Goal: Task Accomplishment & Management: Complete application form

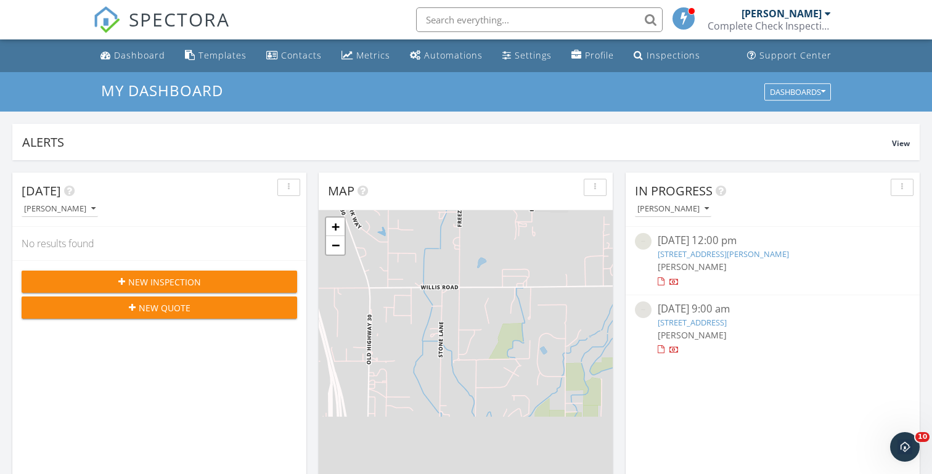
scroll to position [1123, 933]
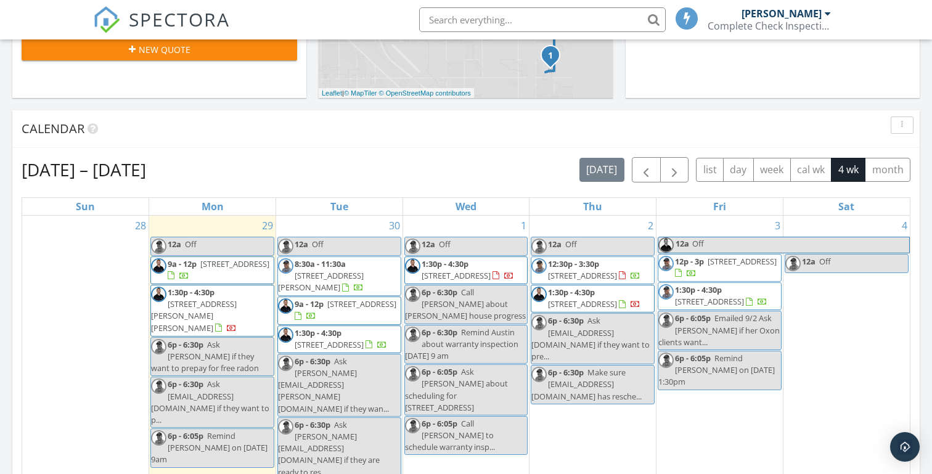
scroll to position [440, 0]
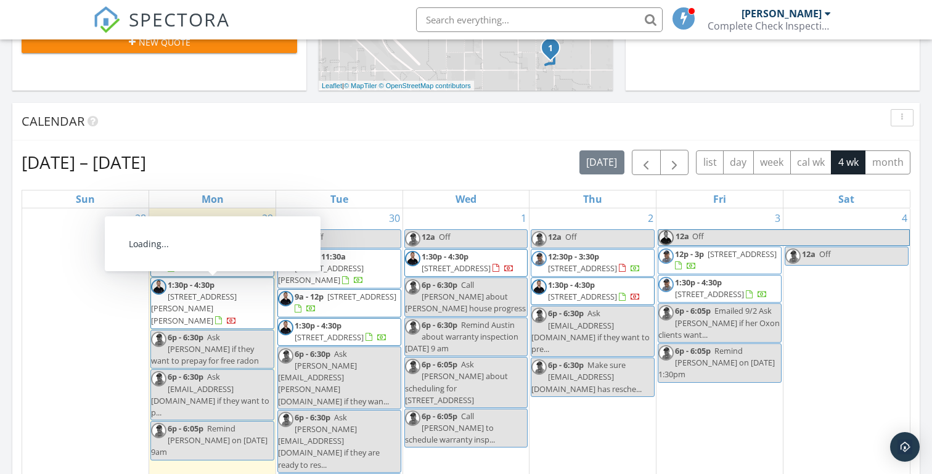
click at [209, 287] on span "1:30p - 4:30p" at bounding box center [191, 284] width 47 height 11
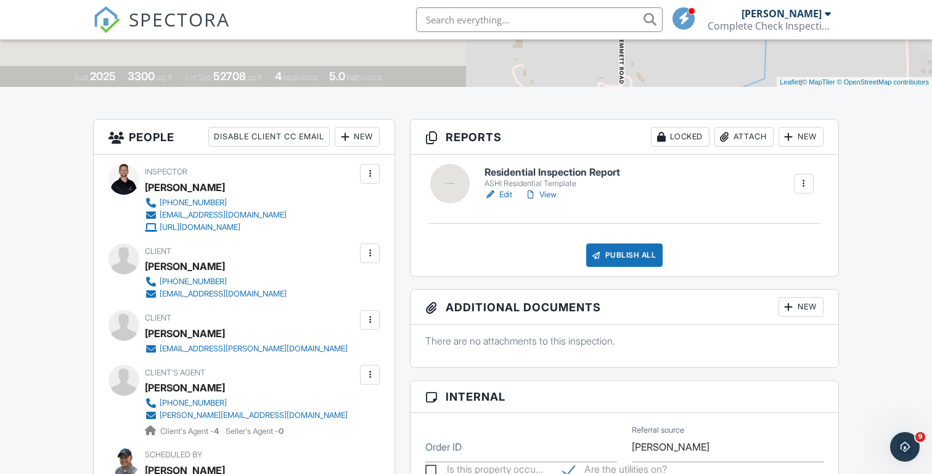
click at [801, 182] on div at bounding box center [804, 184] width 12 height 12
click at [762, 281] on div "Delete" at bounding box center [768, 283] width 26 height 14
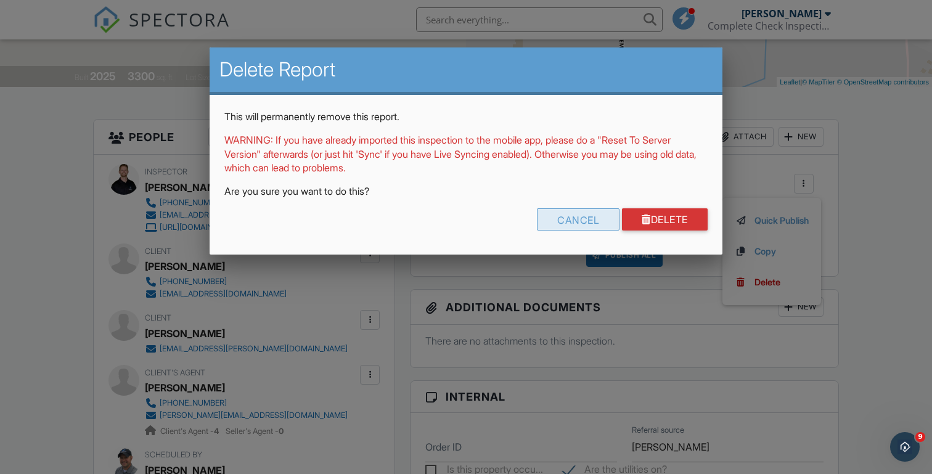
click at [584, 217] on div "Cancel" at bounding box center [578, 219] width 83 height 22
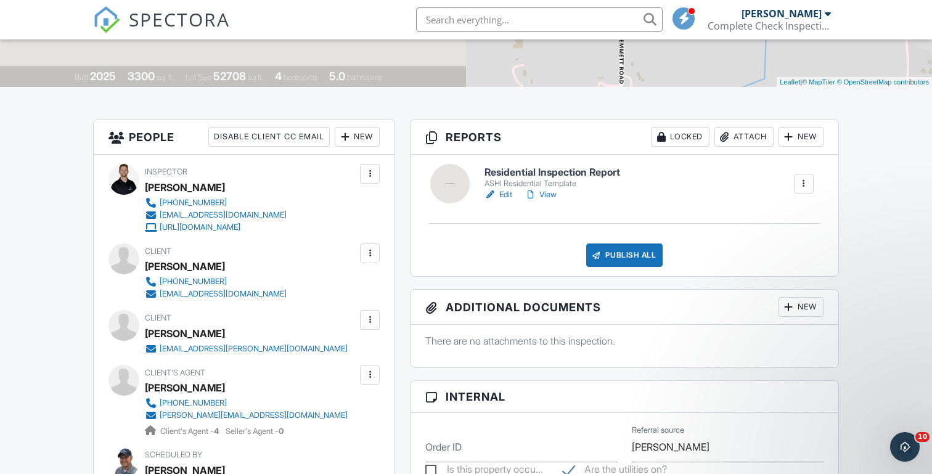
click at [800, 186] on div at bounding box center [804, 184] width 12 height 12
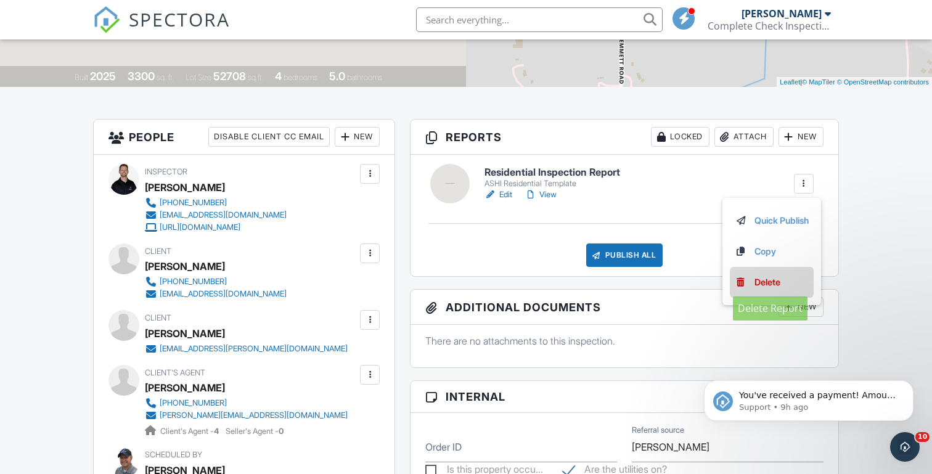
click at [755, 279] on div "Delete" at bounding box center [768, 283] width 26 height 14
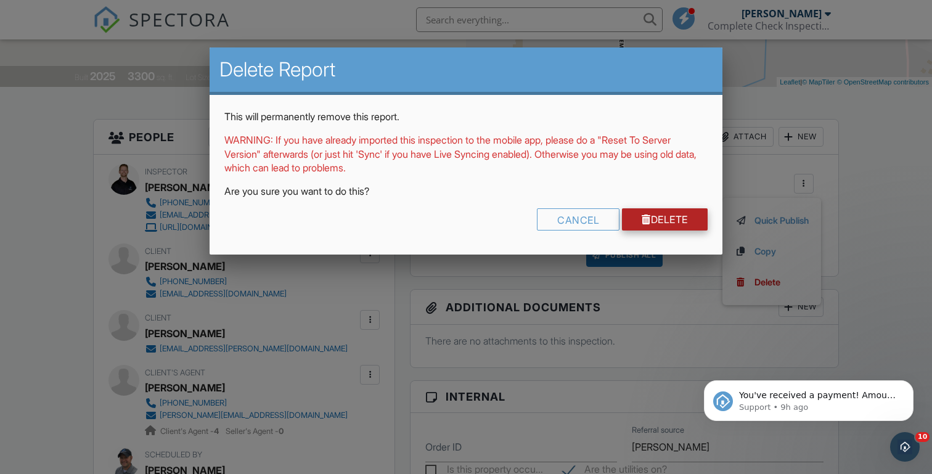
click at [650, 213] on link "Delete" at bounding box center [665, 219] width 86 height 22
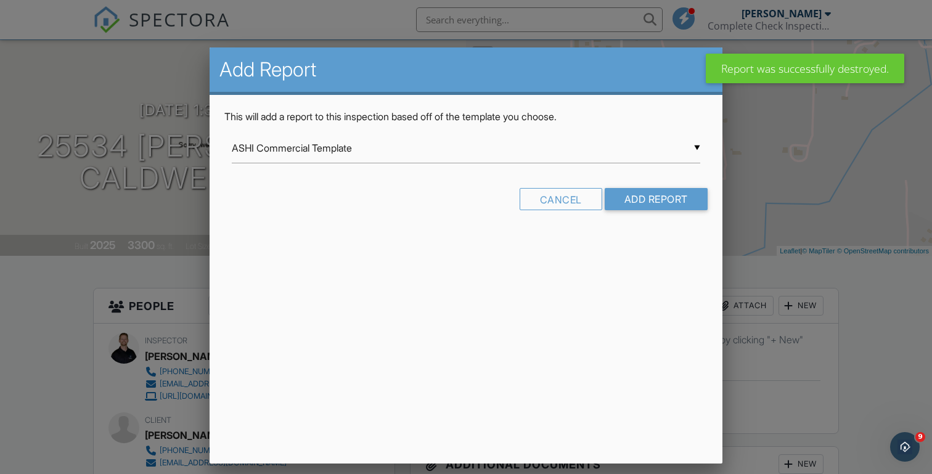
click at [375, 154] on div "▼ ASHI Commercial Template ASHI Commercial Template ASHI Residential Inspection…" at bounding box center [466, 148] width 469 height 30
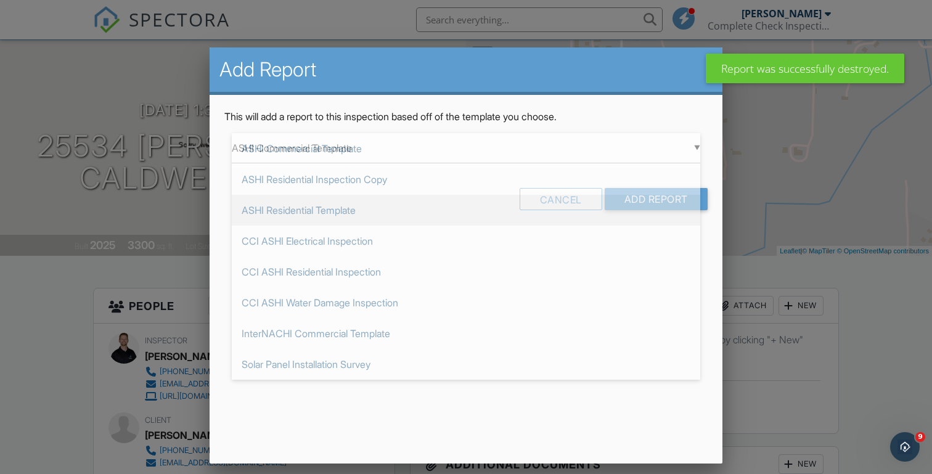
click at [306, 213] on span "ASHI Residential Template" at bounding box center [466, 210] width 469 height 31
type input "ASHI Residential Template"
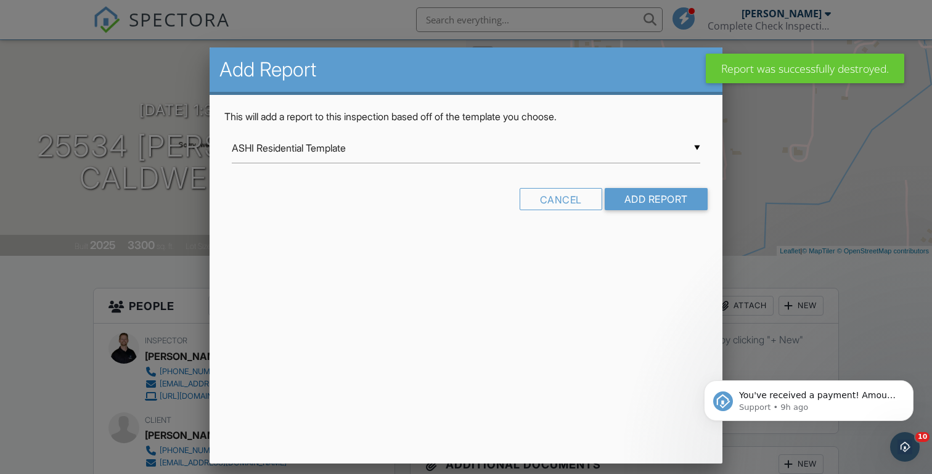
click at [570, 155] on div "▼ ASHI Residential Template ASHI Commercial Template ASHI Residential Inspectio…" at bounding box center [466, 148] width 469 height 30
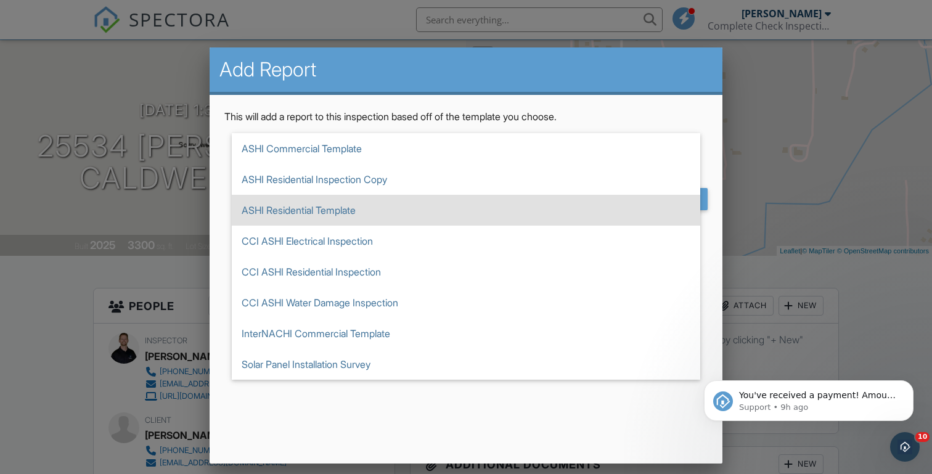
click at [369, 211] on span "ASHI Residential Template" at bounding box center [466, 210] width 469 height 31
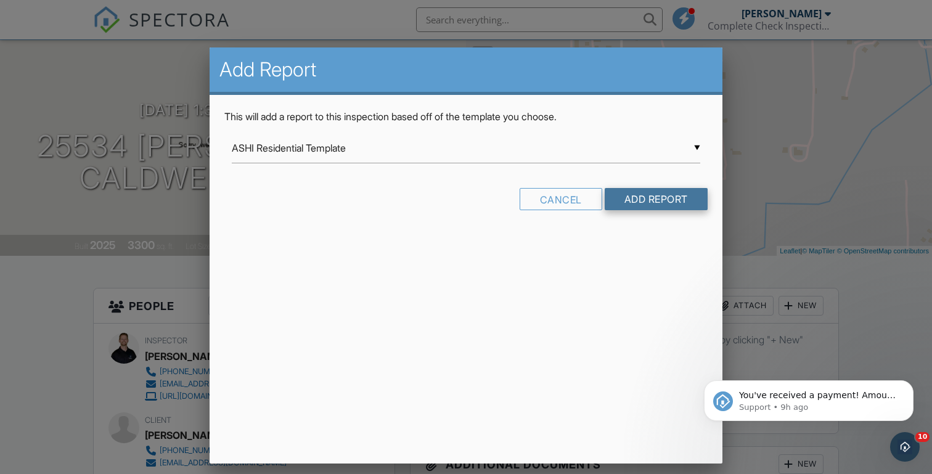
click at [634, 201] on input "Add Report" at bounding box center [656, 199] width 103 height 22
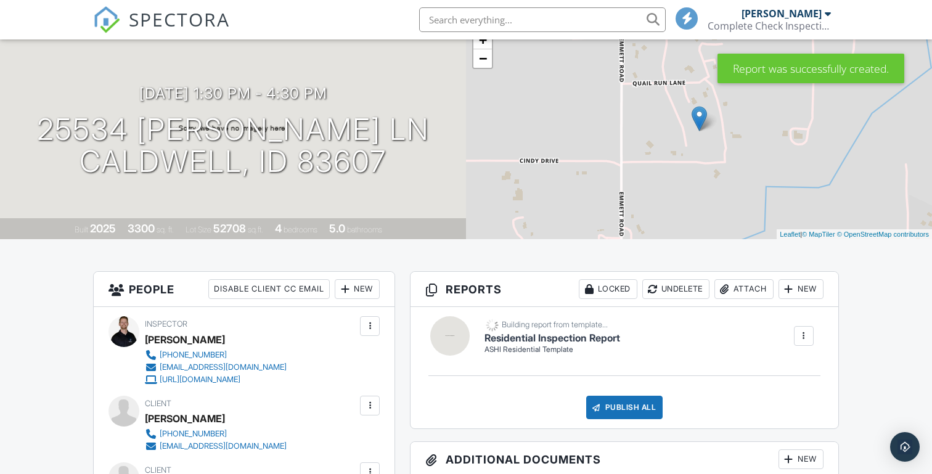
scroll to position [99, 0]
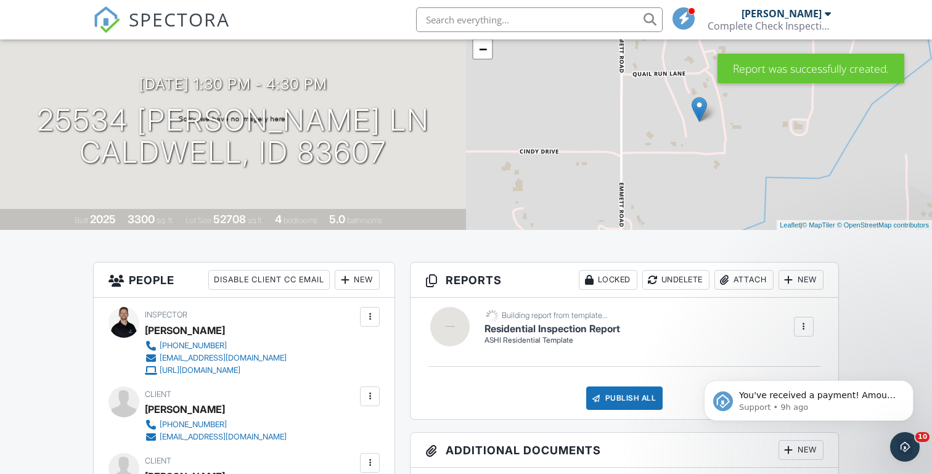
scroll to position [0, 0]
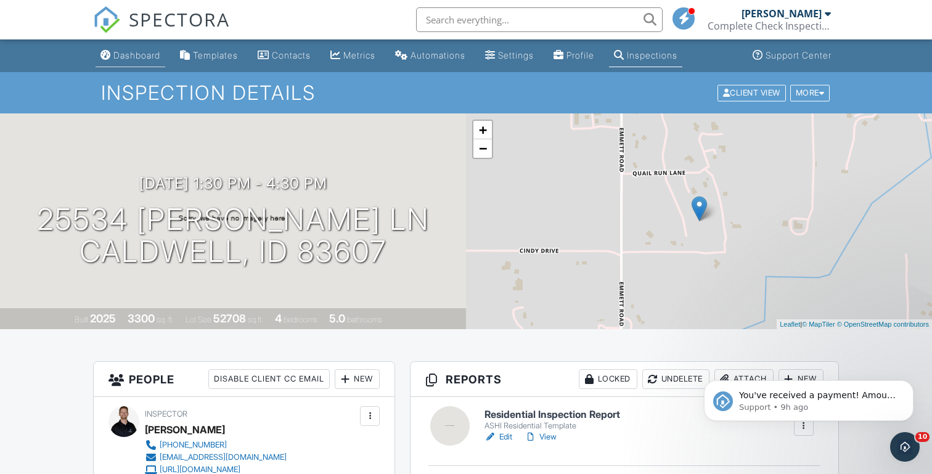
click at [132, 62] on link "Dashboard" at bounding box center [131, 55] width 70 height 23
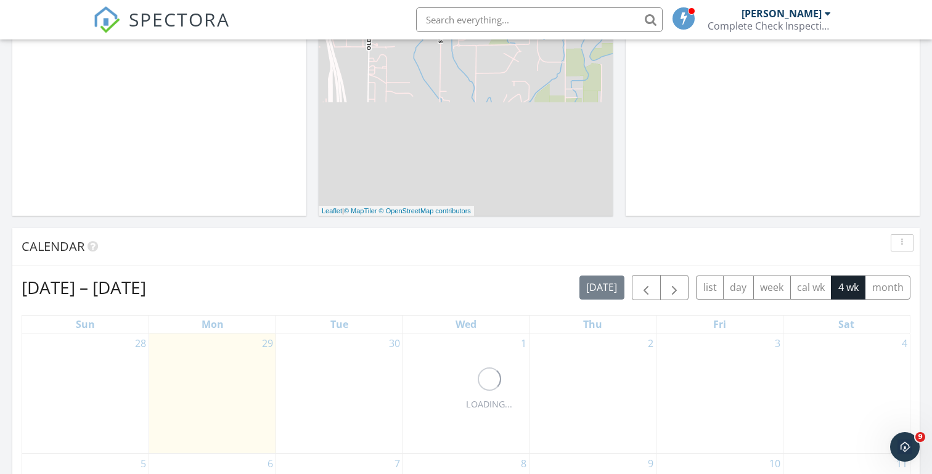
scroll to position [353, 0]
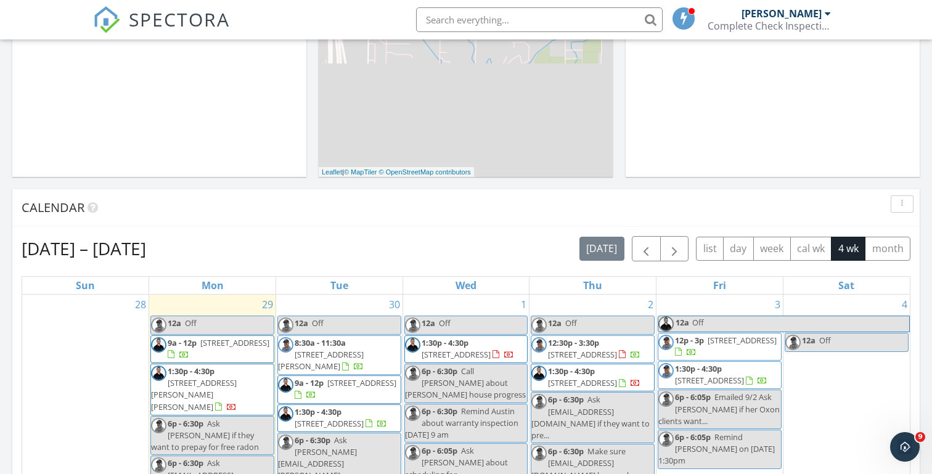
click at [311, 186] on div "[DATE] [PERSON_NAME] New Inspection New Quote Map + − Leaflet | © MapTiler © Op…" at bounding box center [466, 368] width 932 height 1122
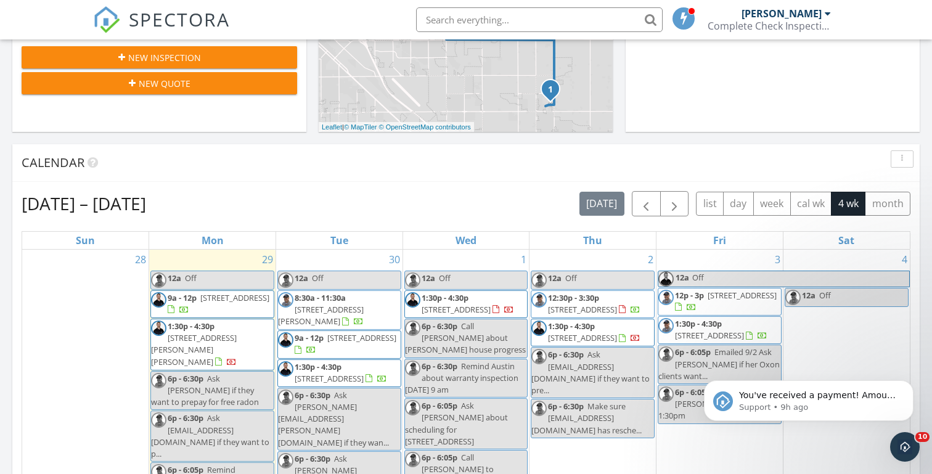
scroll to position [0, 0]
click at [214, 338] on span "25534 Quail Hl Ln , Caldwell 83607" at bounding box center [194, 349] width 86 height 35
click at [313, 141] on div "Today Michael Hasson 12:00 am Off Michael Hasson 6:00 pm Ask milosnikolic323@gm…" at bounding box center [466, 323] width 932 height 1122
click at [229, 332] on span "25534 Quail Hl Ln , Caldwell 83607" at bounding box center [194, 349] width 86 height 35
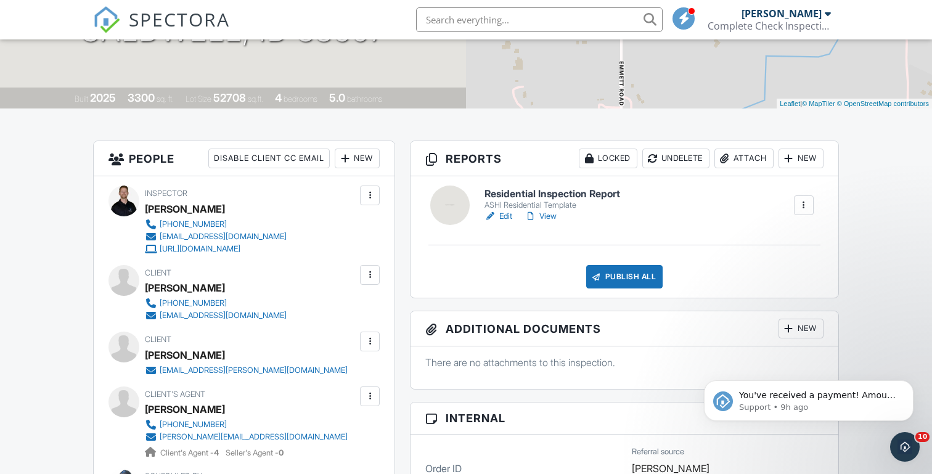
click at [361, 155] on div "New" at bounding box center [357, 159] width 45 height 20
click at [384, 189] on li "Inspector" at bounding box center [401, 196] width 121 height 31
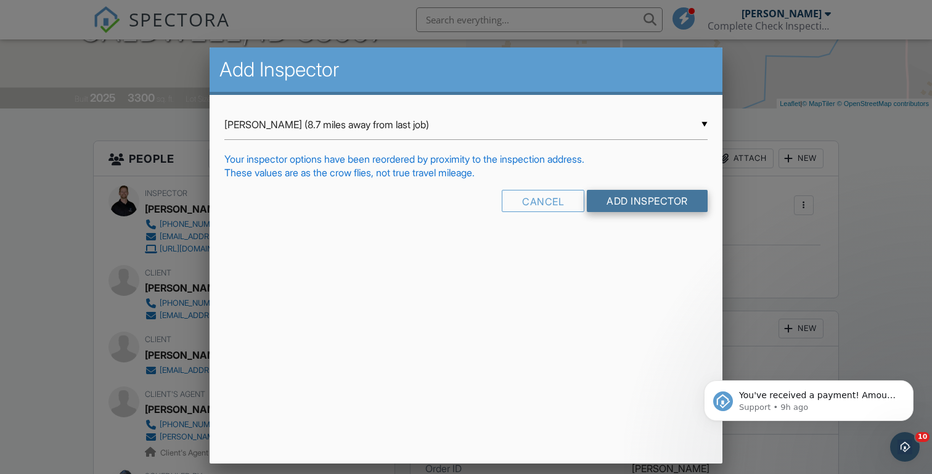
click at [631, 208] on input "Add Inspector" at bounding box center [647, 201] width 121 height 22
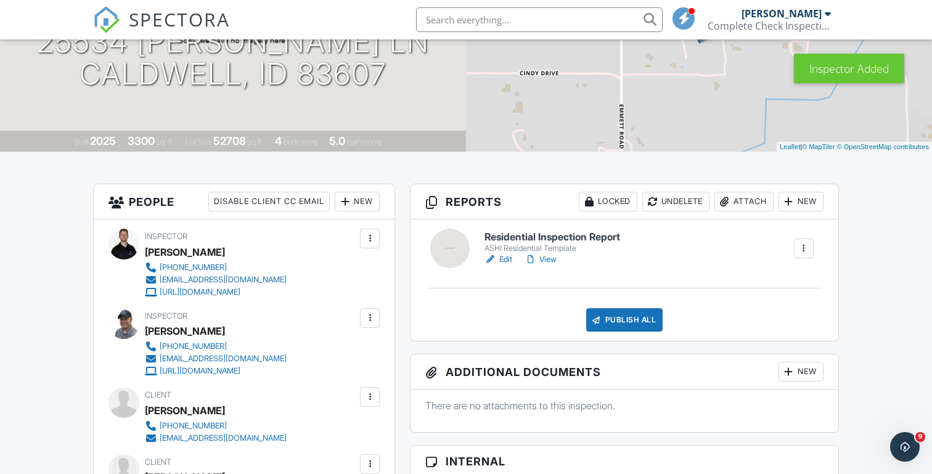
scroll to position [195, 0]
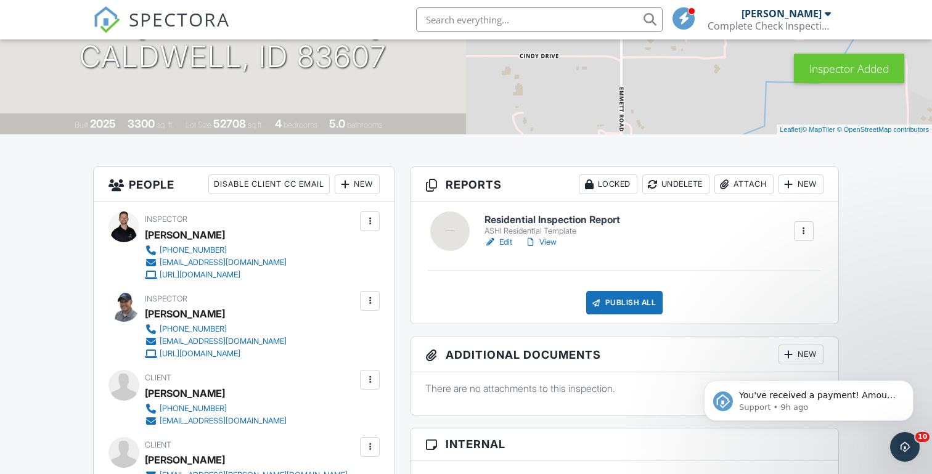
scroll to position [0, 0]
click at [376, 297] on div at bounding box center [370, 301] width 12 height 12
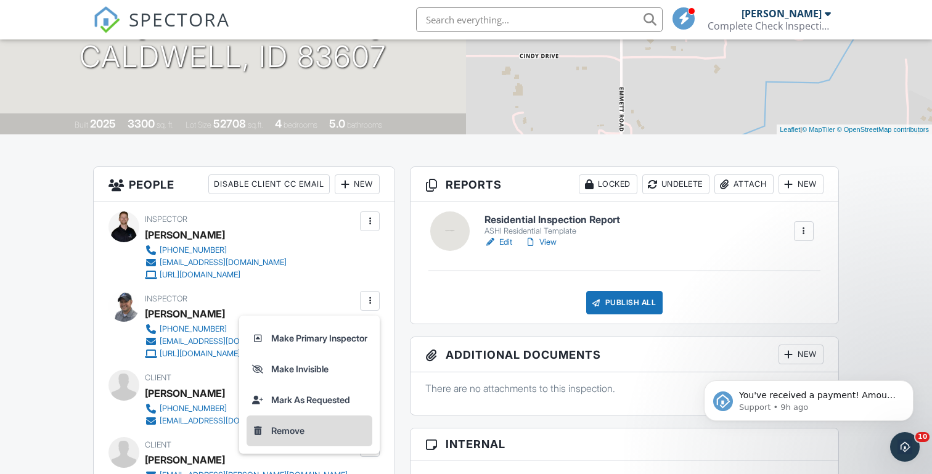
click at [289, 427] on li "Remove" at bounding box center [310, 431] width 126 height 31
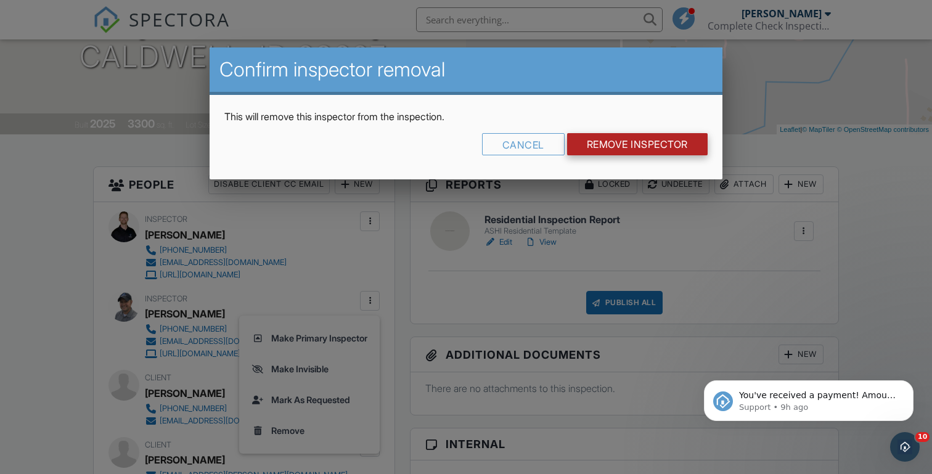
click at [600, 138] on input "Remove Inspector" at bounding box center [637, 144] width 141 height 22
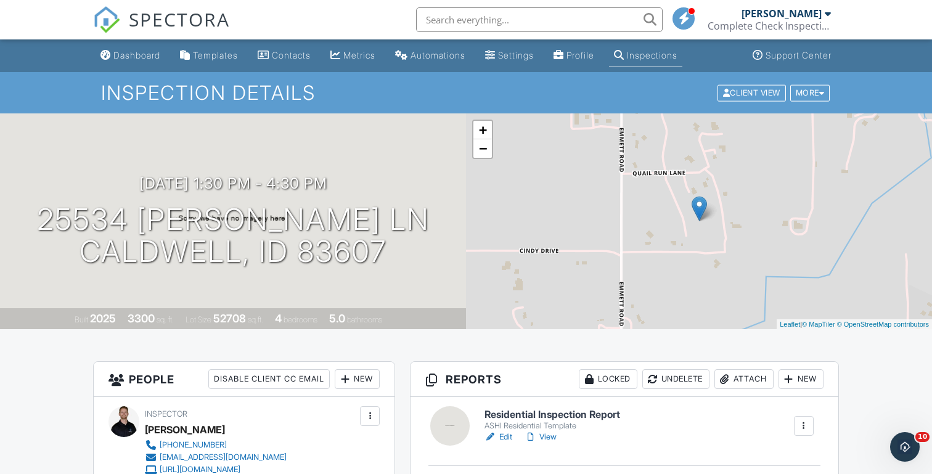
click at [799, 91] on div "More" at bounding box center [810, 92] width 40 height 17
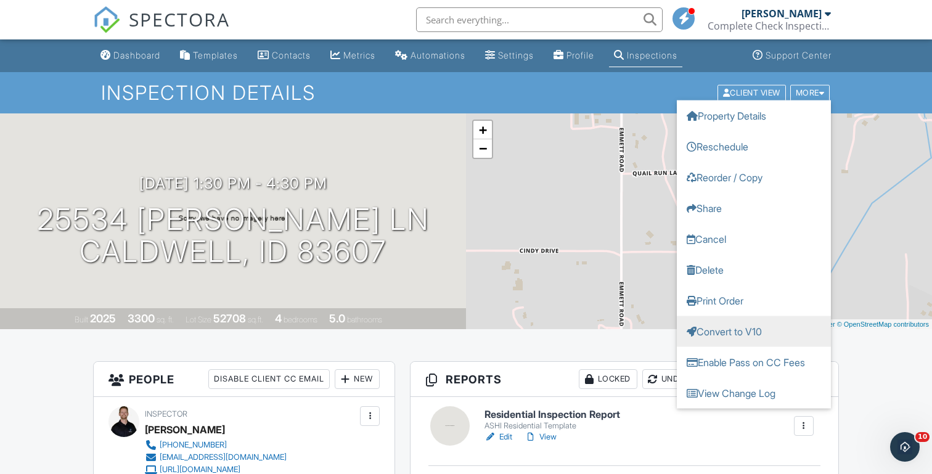
click at [752, 334] on link "Convert to V10" at bounding box center [754, 331] width 154 height 31
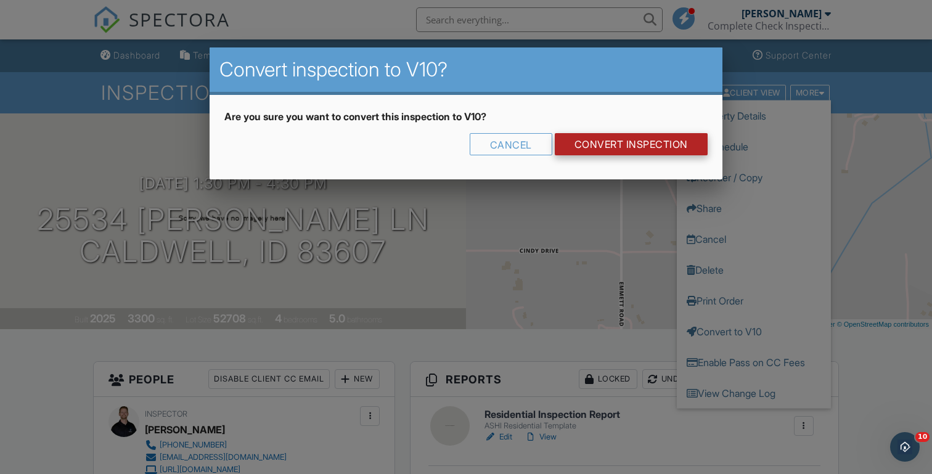
click at [595, 147] on link "CONVERT INSPECTION" at bounding box center [631, 144] width 153 height 22
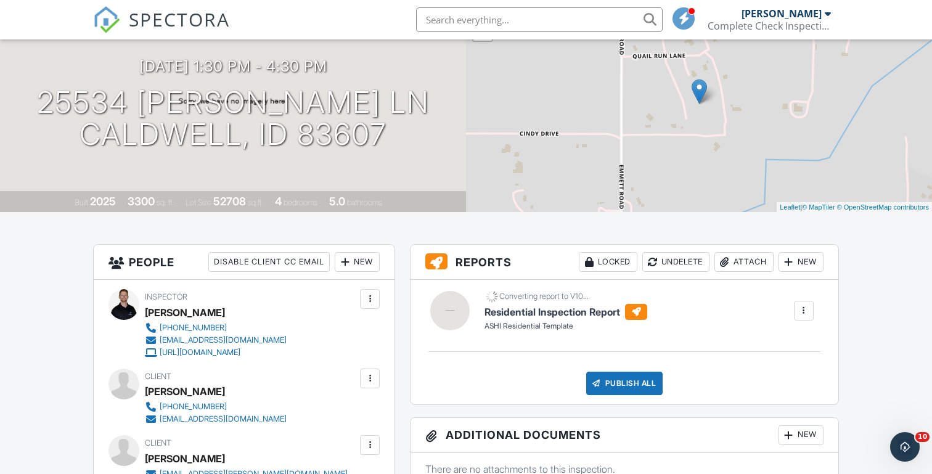
scroll to position [162, 0]
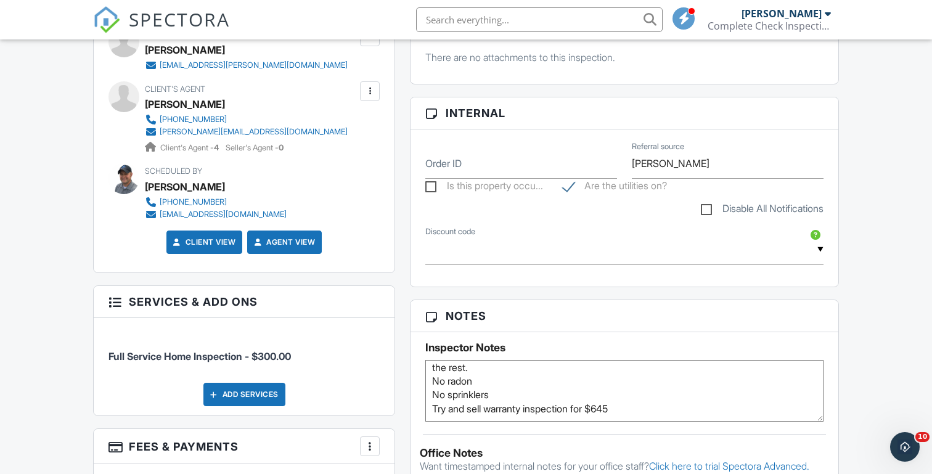
scroll to position [20, 0]
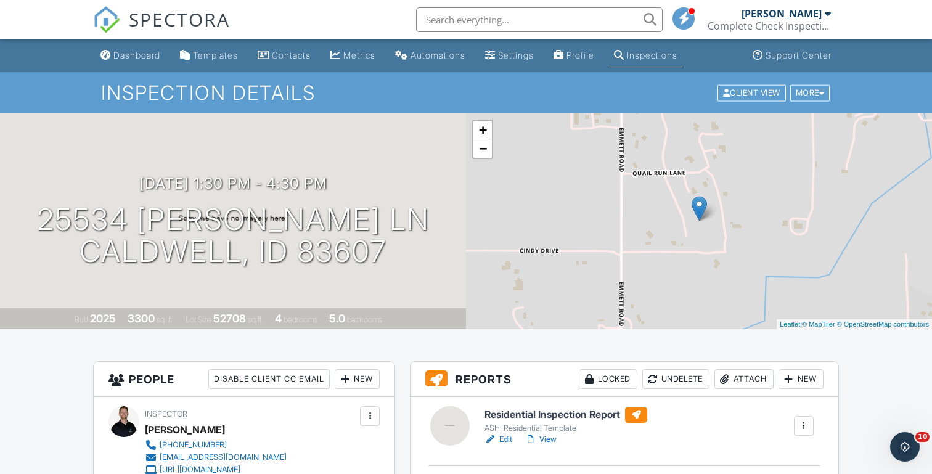
scroll to position [0, 0]
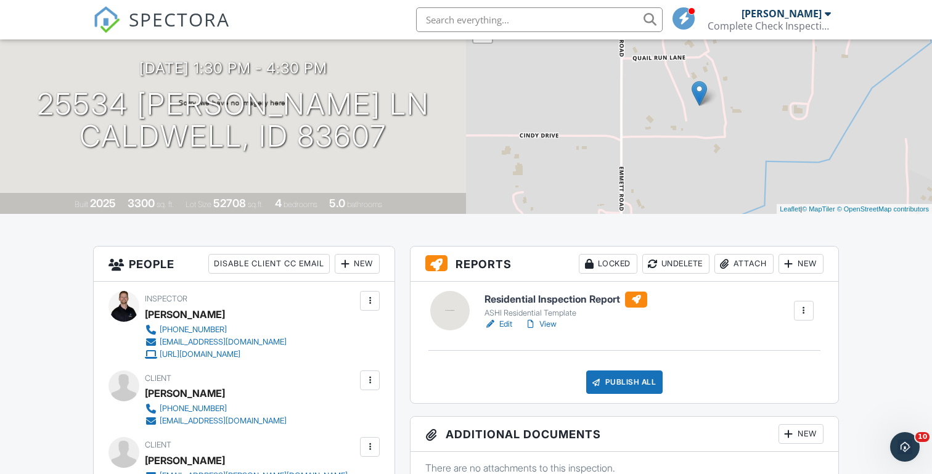
scroll to position [121, 0]
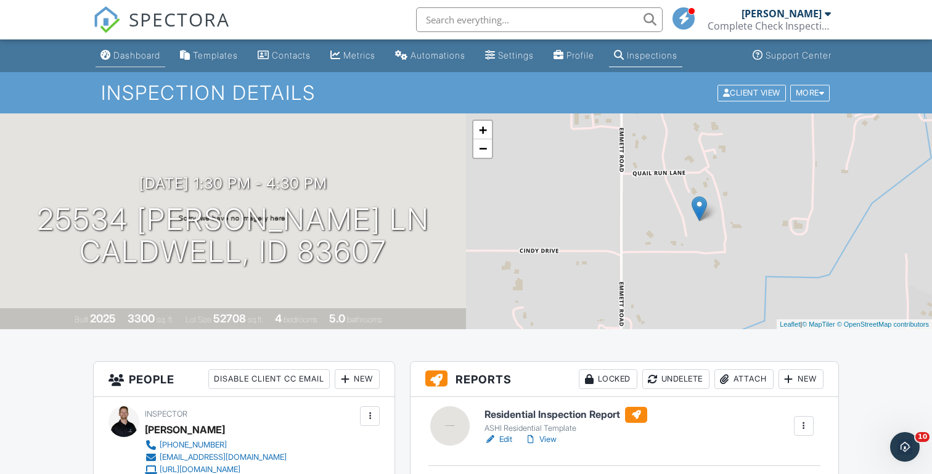
scroll to position [0, 0]
click at [138, 60] on link "Dashboard" at bounding box center [131, 55] width 70 height 23
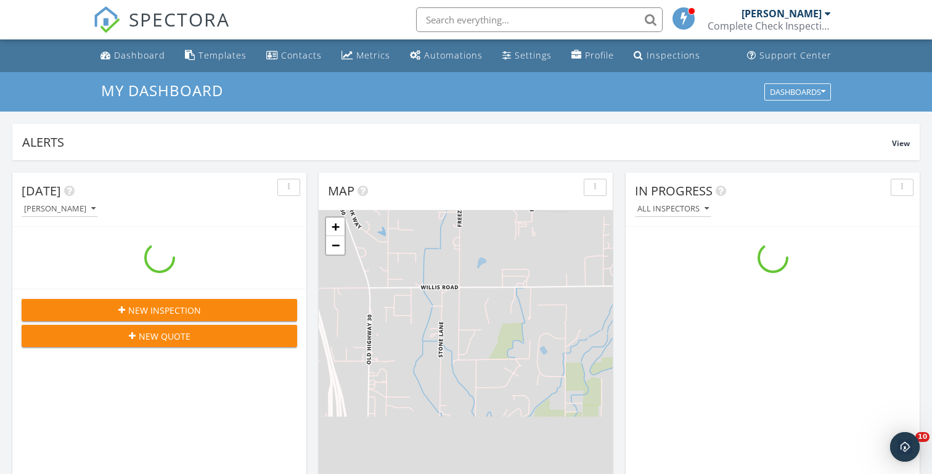
scroll to position [1123, 933]
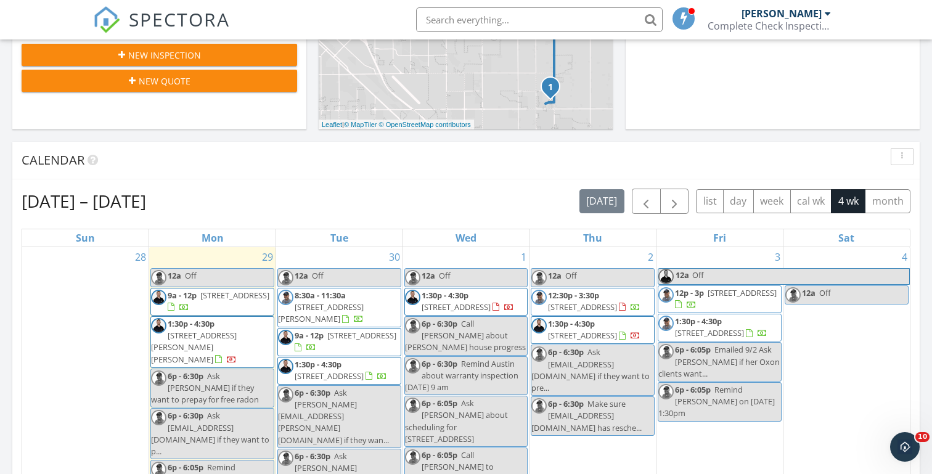
scroll to position [422, 0]
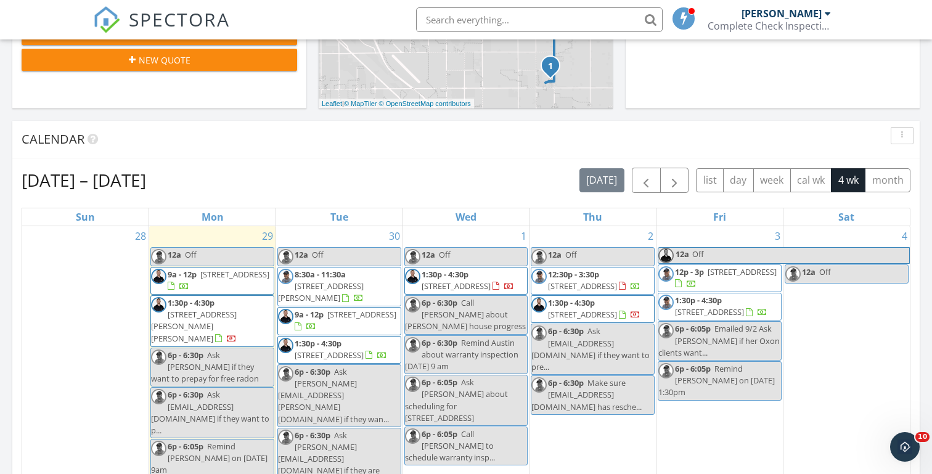
click at [309, 115] on div "Today Michael Hasson 12:00 am Off Michael Hasson 6:00 pm Ask milosnikolic323@gm…" at bounding box center [466, 300] width 932 height 1122
click at [318, 114] on div "Today Michael Hasson 12:00 am Off Michael Hasson 6:00 pm Ask milosnikolic323@gm…" at bounding box center [466, 300] width 932 height 1122
click at [312, 115] on div "Today Michael Hasson 12:00 am Off Michael Hasson 6:00 pm Ask milosnikolic323@gm…" at bounding box center [466, 300] width 932 height 1122
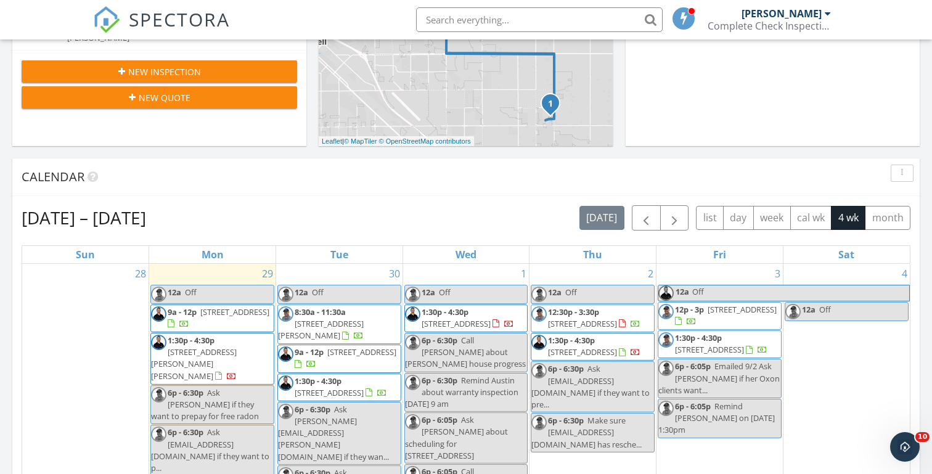
scroll to position [405, 0]
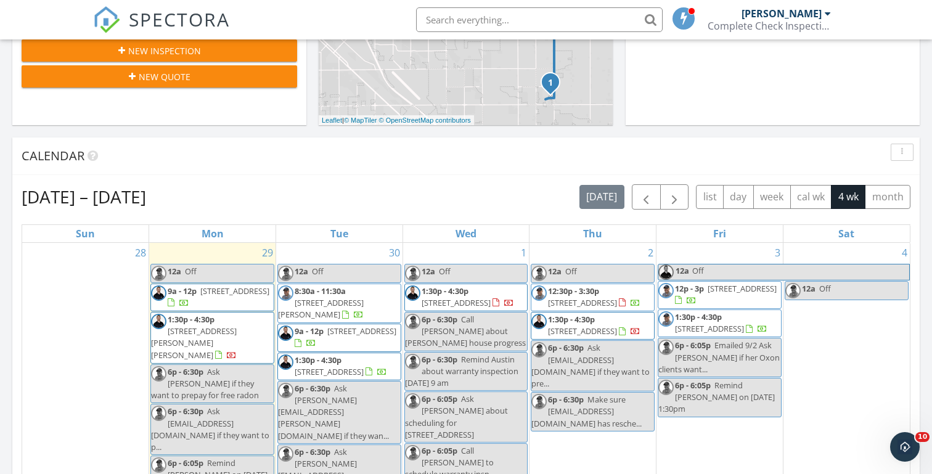
click at [314, 127] on div "Today Michael Hasson 12:00 am Off Michael Hasson 6:00 pm Ask milosnikolic323@gm…" at bounding box center [466, 316] width 932 height 1122
click at [311, 129] on div "Today Michael Hasson 12:00 am Off Michael Hasson 6:00 pm Ask milosnikolic323@gm…" at bounding box center [466, 316] width 932 height 1122
click at [313, 131] on div "Today Michael Hasson 12:00 am Off Michael Hasson 6:00 pm Ask milosnikolic323@gm…" at bounding box center [466, 316] width 932 height 1122
click at [312, 130] on div "Today Michael Hasson 12:00 am Off Michael Hasson 6:00 pm Ask milosnikolic323@gm…" at bounding box center [466, 316] width 932 height 1122
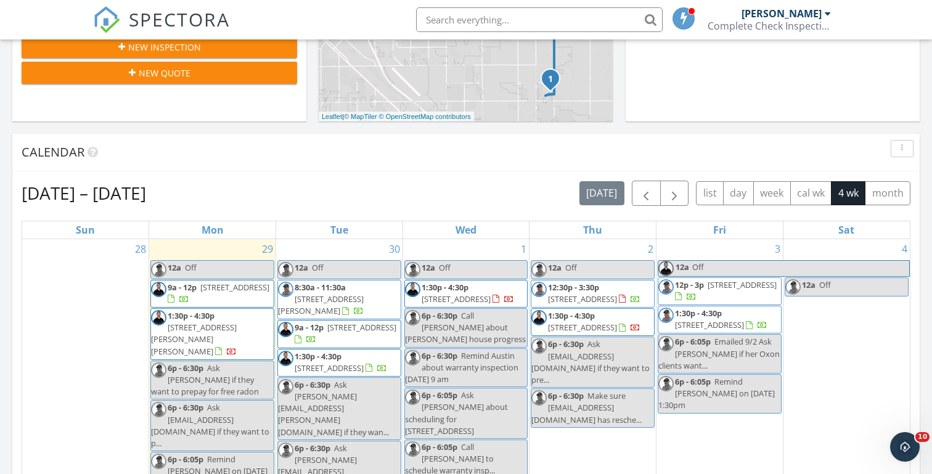
click at [205, 293] on span "8128 E Sunray Dr, Nampa 83687" at bounding box center [234, 287] width 69 height 11
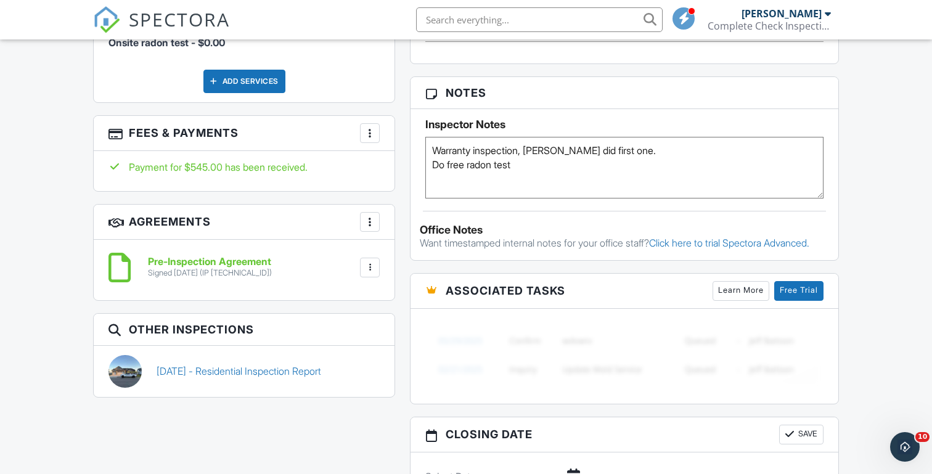
scroll to position [750, 0]
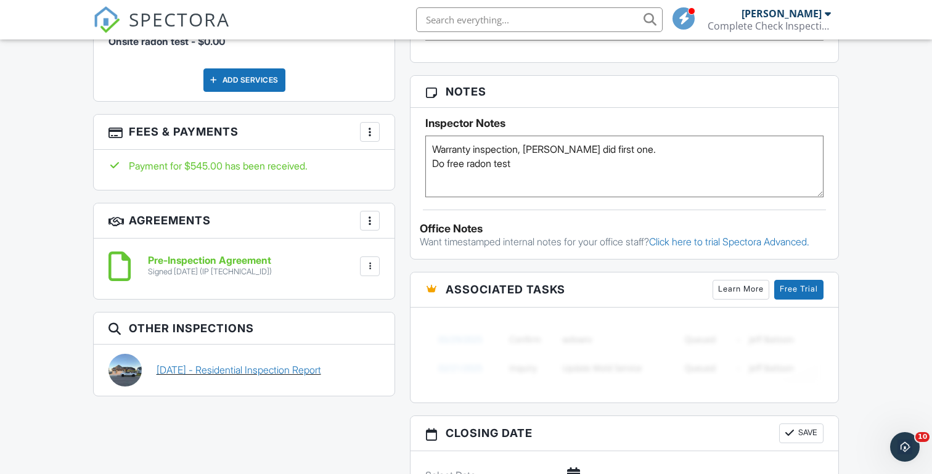
click at [244, 367] on link "[DATE] - Residential Inspection Report" at bounding box center [239, 370] width 165 height 14
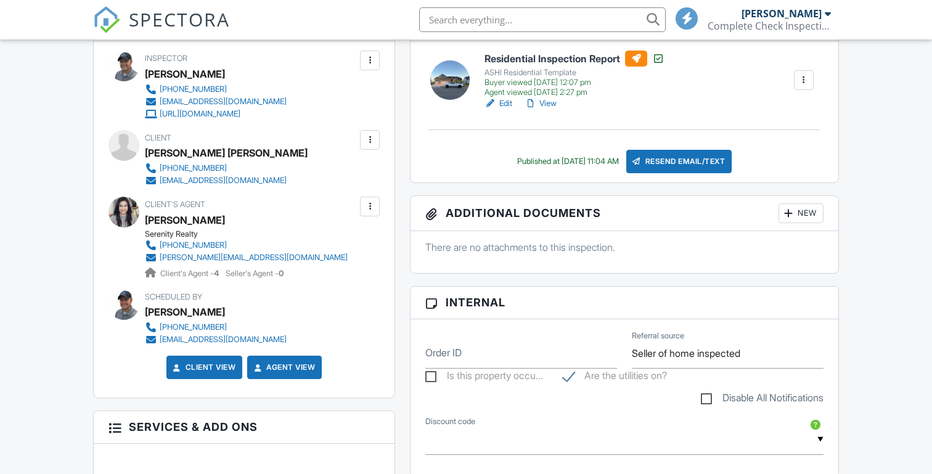
scroll to position [240, 0]
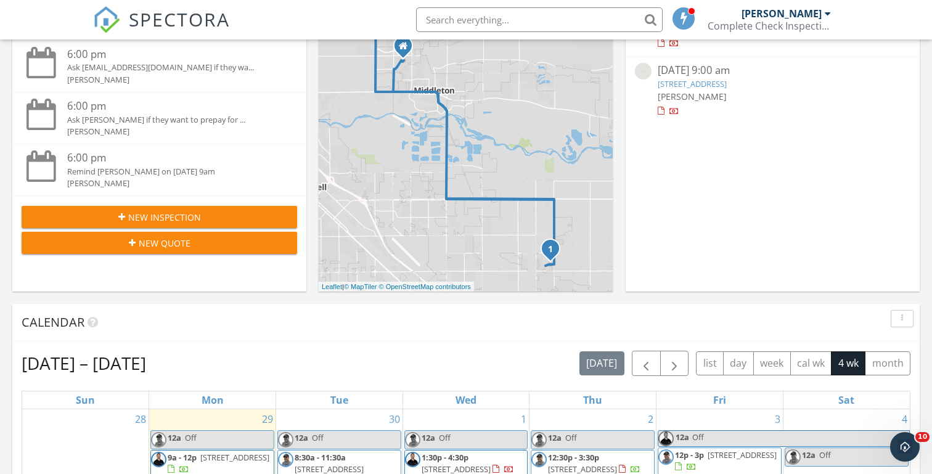
scroll to position [260, 0]
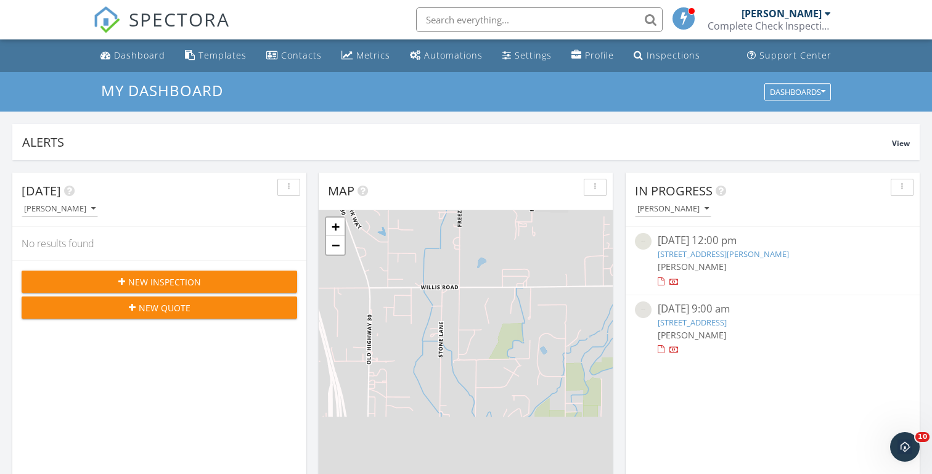
scroll to position [1123, 933]
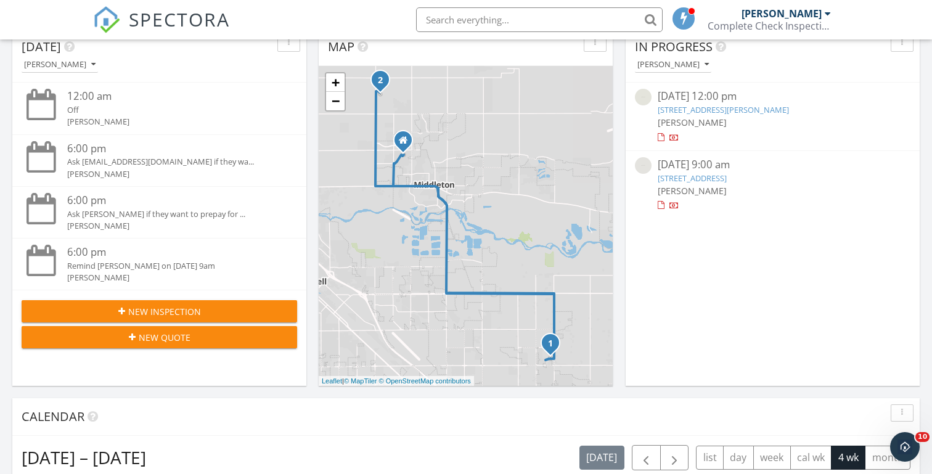
scroll to position [27, 0]
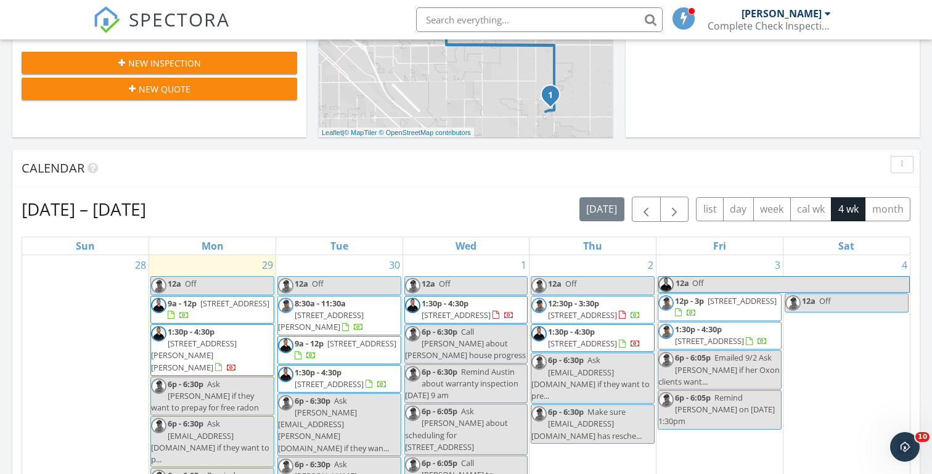
scroll to position [399, 0]
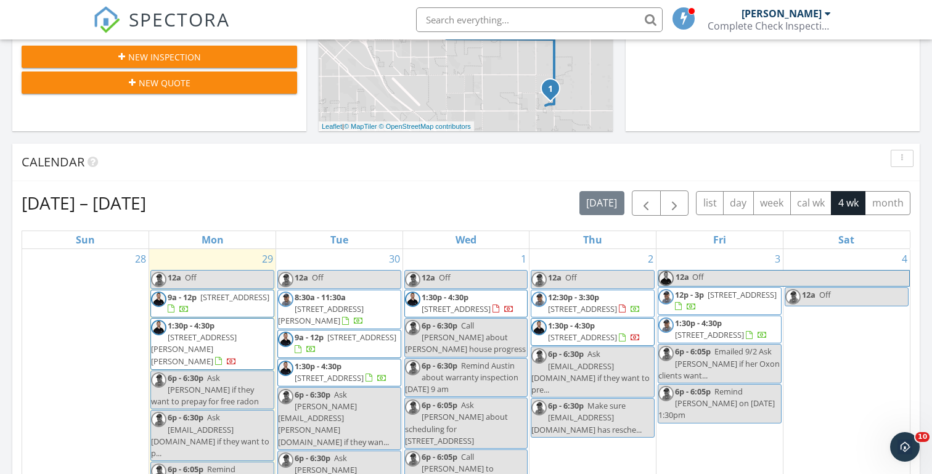
click at [308, 137] on div "[DATE] [PERSON_NAME] 12:00 am Off [PERSON_NAME] 6:00 pm Ask [EMAIL_ADDRESS][DOM…" at bounding box center [466, 322] width 932 height 1122
click at [682, 294] on span "12p - 3p" at bounding box center [689, 294] width 29 height 11
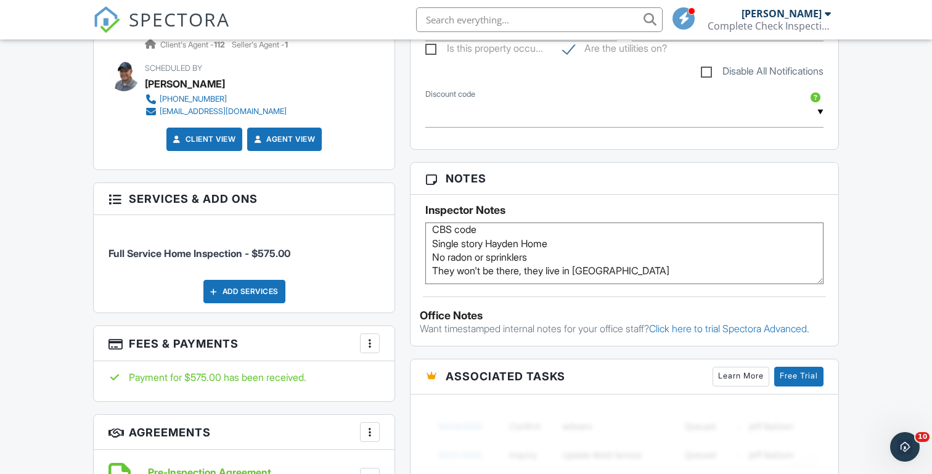
scroll to position [6, 0]
click at [43, 223] on div "Dashboard Templates Contacts Metrics Automations Settings Profile Inspections S…" at bounding box center [466, 339] width 932 height 1927
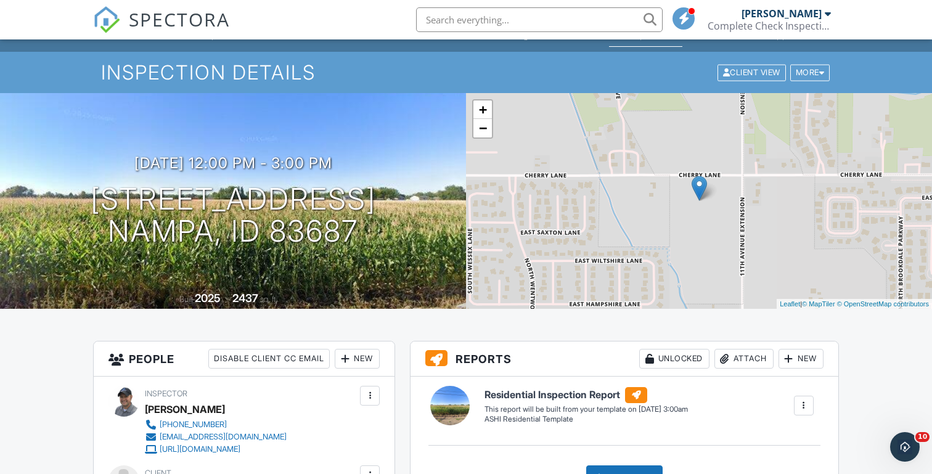
scroll to position [0, 0]
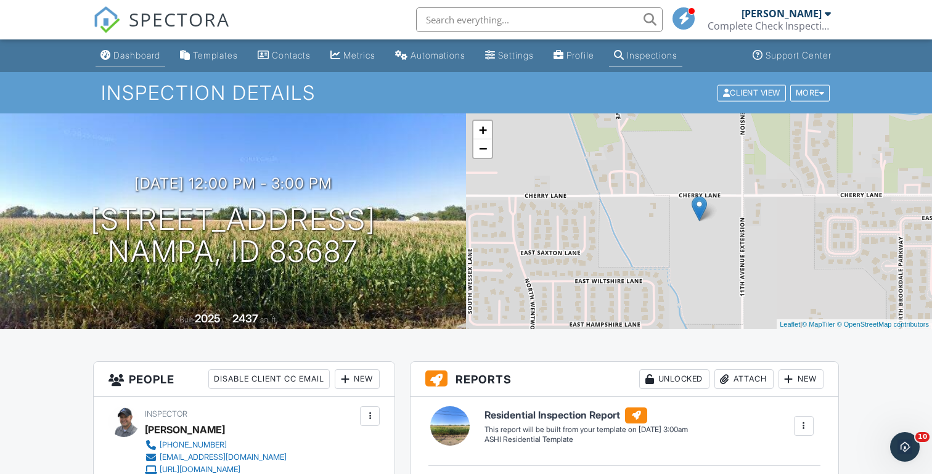
click at [139, 54] on div "Dashboard" at bounding box center [136, 55] width 47 height 10
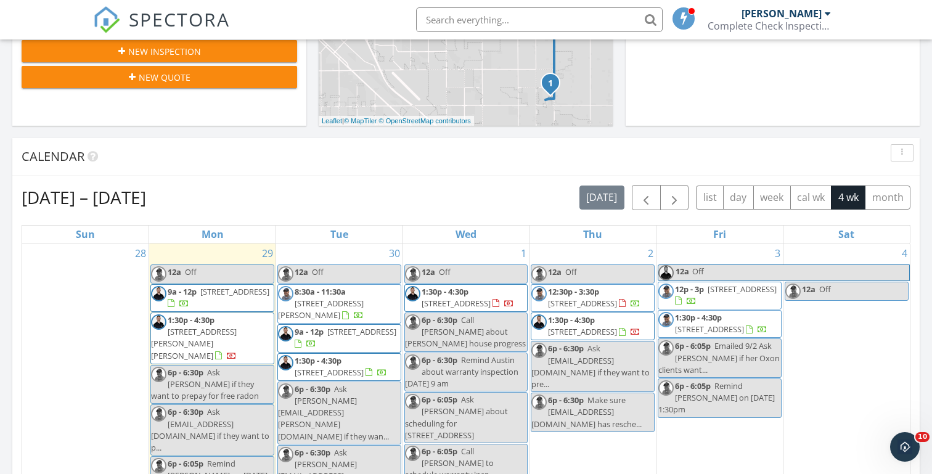
scroll to position [413, 0]
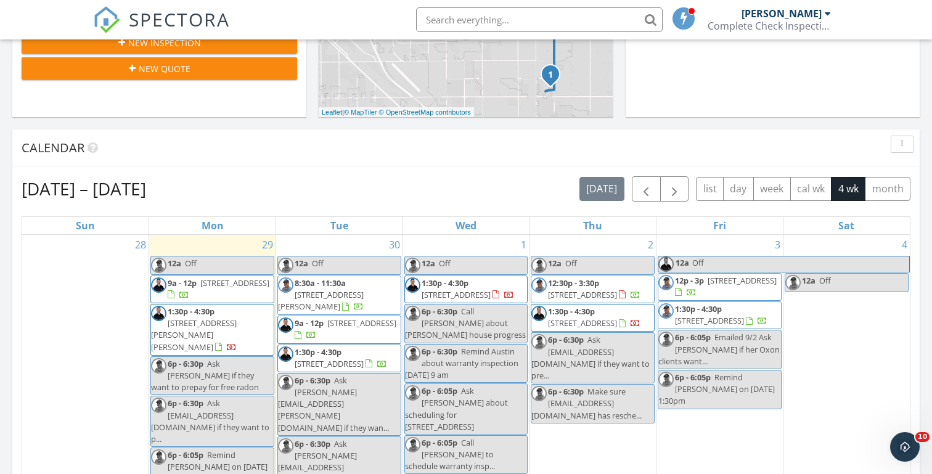
click at [309, 121] on div "[DATE] [PERSON_NAME] 12:00 am Off [PERSON_NAME] 6:00 pm Ask [EMAIL_ADDRESS][DOM…" at bounding box center [466, 308] width 932 height 1122
click at [315, 126] on div "[DATE] [PERSON_NAME] 12:00 am Off [PERSON_NAME] 6:00 pm Ask [EMAIL_ADDRESS][DOM…" at bounding box center [466, 308] width 932 height 1122
click at [449, 27] on input "text" at bounding box center [539, 19] width 247 height 25
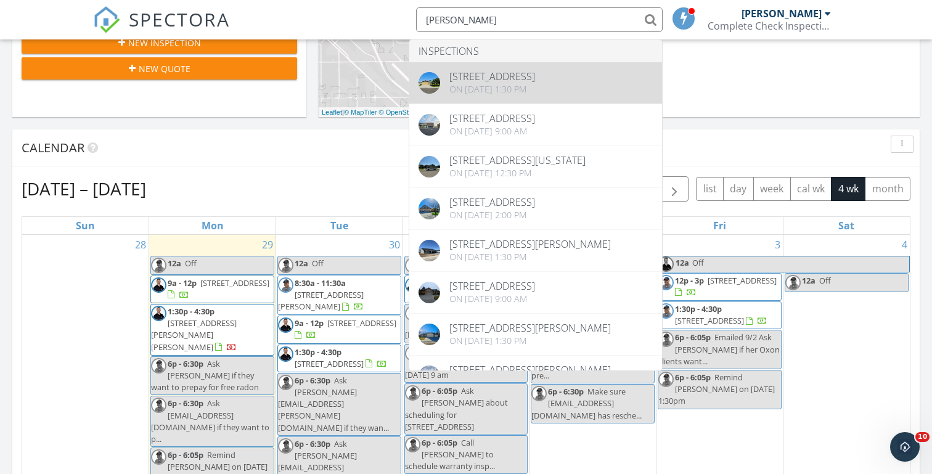
type input "[PERSON_NAME]"
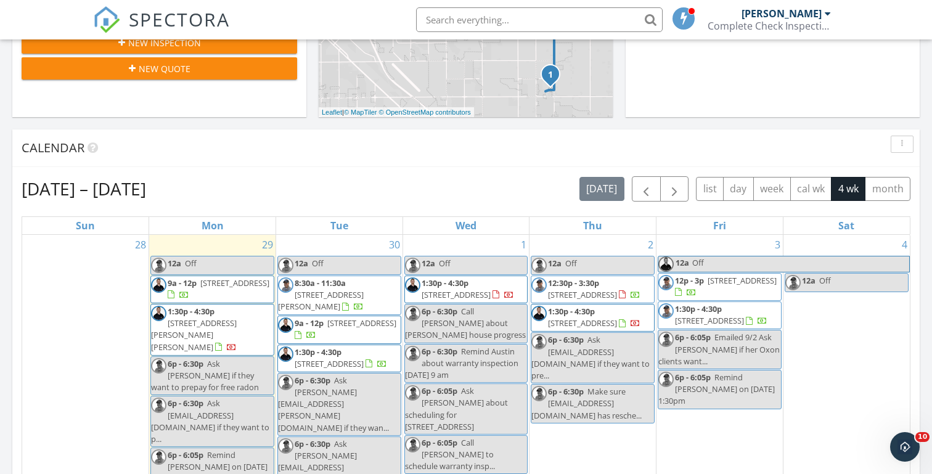
click at [312, 121] on div "[DATE] [PERSON_NAME] 12:00 am Off [PERSON_NAME] 6:00 pm Ask [EMAIL_ADDRESS][DOM…" at bounding box center [466, 308] width 932 height 1122
click at [309, 123] on div "[DATE] [PERSON_NAME] 12:00 am Off [PERSON_NAME] 6:00 pm Ask [EMAIL_ADDRESS][DOM…" at bounding box center [466, 308] width 932 height 1122
click at [309, 122] on div "[DATE] [PERSON_NAME] 12:00 am Off [PERSON_NAME] 6:00 pm Ask [EMAIL_ADDRESS][DOM…" at bounding box center [466, 308] width 932 height 1122
click at [311, 123] on div "[DATE] [PERSON_NAME] 12:00 am Off [PERSON_NAME] 6:00 pm Ask [EMAIL_ADDRESS][DOM…" at bounding box center [466, 308] width 932 height 1122
click at [311, 128] on div "[DATE] [PERSON_NAME] 12:00 am Off [PERSON_NAME] 6:00 pm Ask [EMAIL_ADDRESS][DOM…" at bounding box center [466, 308] width 932 height 1122
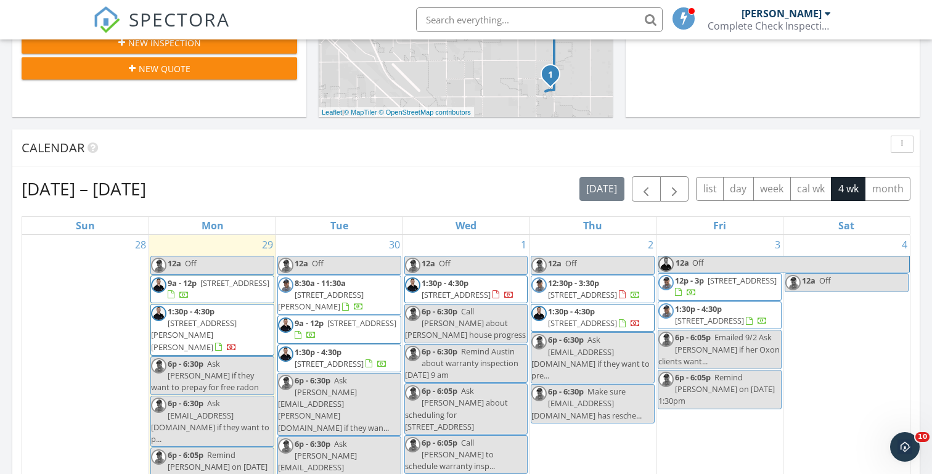
click at [403, 127] on div "[DATE] [PERSON_NAME] 12:00 am Off [PERSON_NAME] 6:00 pm Ask [EMAIL_ADDRESS][DOM…" at bounding box center [466, 308] width 932 height 1122
click at [310, 119] on div "[DATE] [PERSON_NAME] 12:00 am Off [PERSON_NAME] 6:00 pm Ask [EMAIL_ADDRESS][DOM…" at bounding box center [466, 308] width 932 height 1122
click at [311, 126] on div "Today Michael Hasson 12:00 am Off Michael Hasson 6:00 pm Ask milosnikolic323@gm…" at bounding box center [466, 308] width 932 height 1122
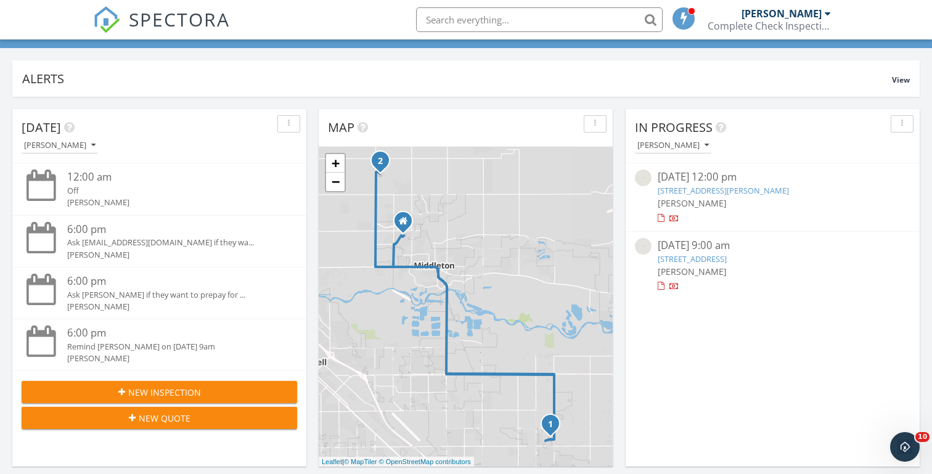
scroll to position [75, 0]
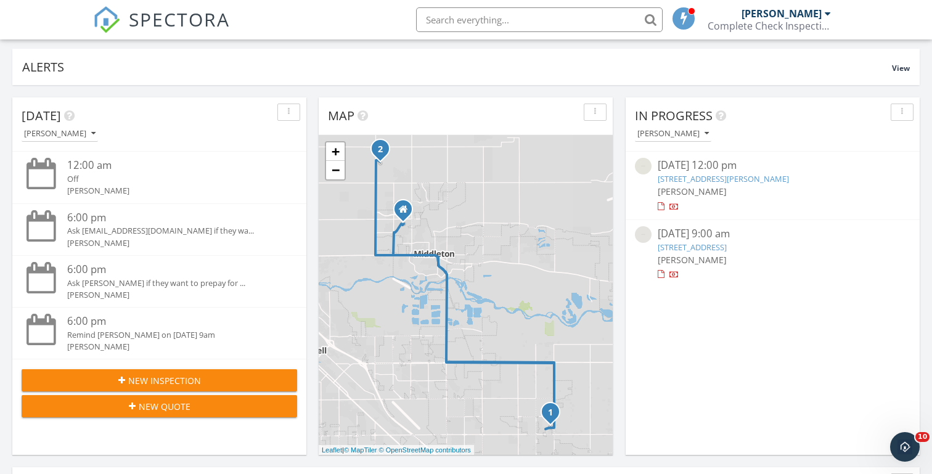
click at [149, 369] on button "New Inspection" at bounding box center [160, 380] width 276 height 22
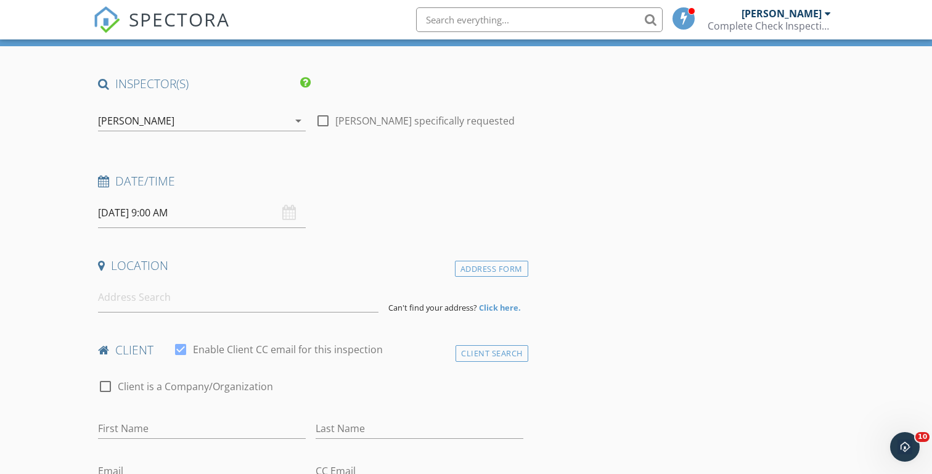
scroll to position [70, 0]
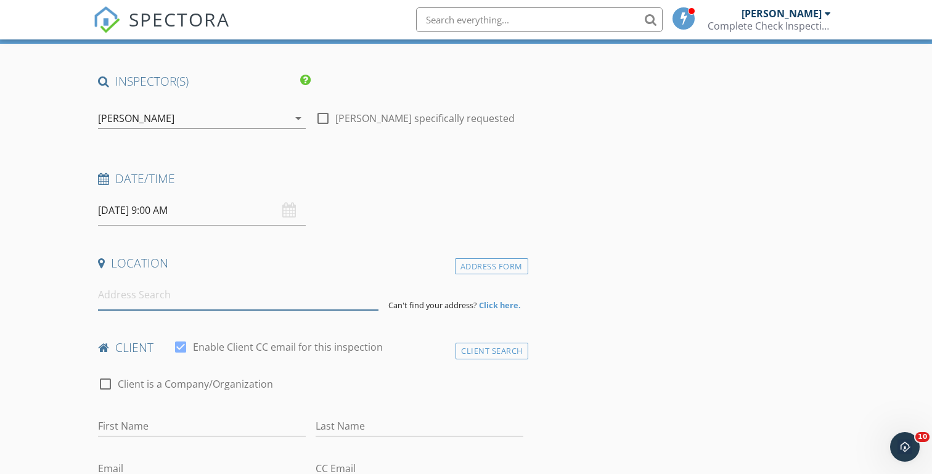
click at [133, 297] on input at bounding box center [238, 295] width 280 height 30
type input "v"
paste input "[STREET_ADDRESS]"
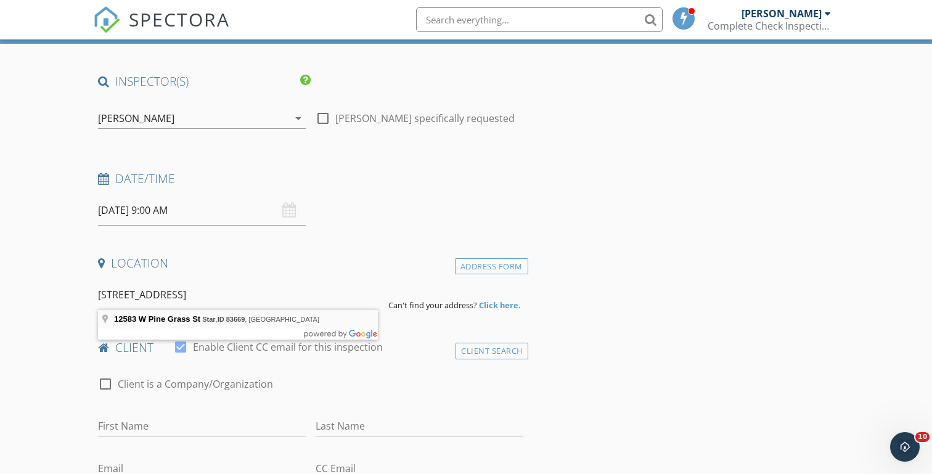
type input "[STREET_ADDRESS]"
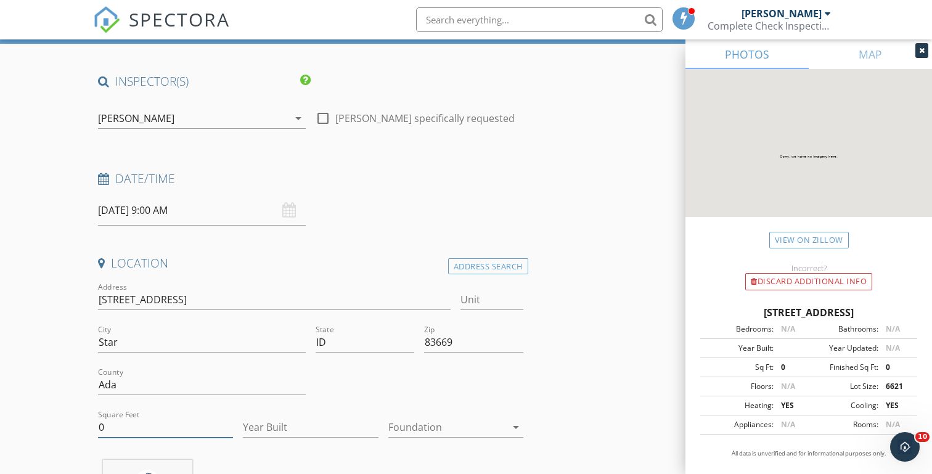
click at [118, 425] on input "0" at bounding box center [165, 427] width 135 height 20
type input "1569"
type input "2025"
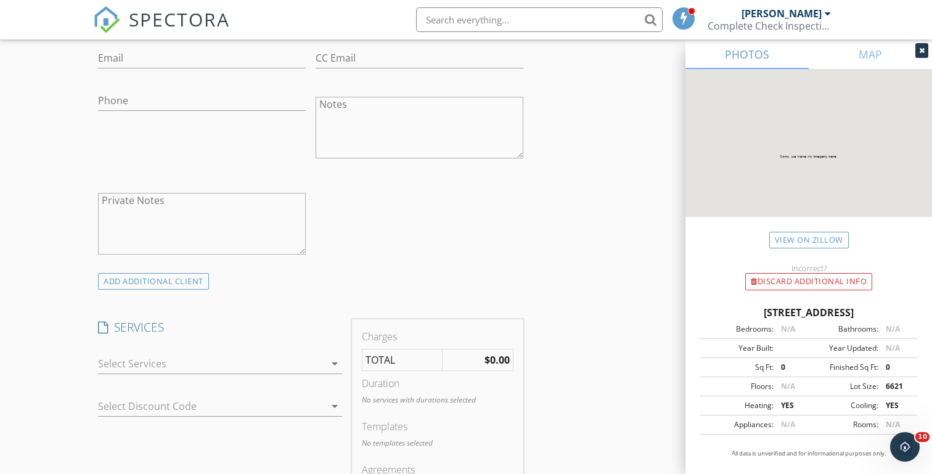
scroll to position [774, 0]
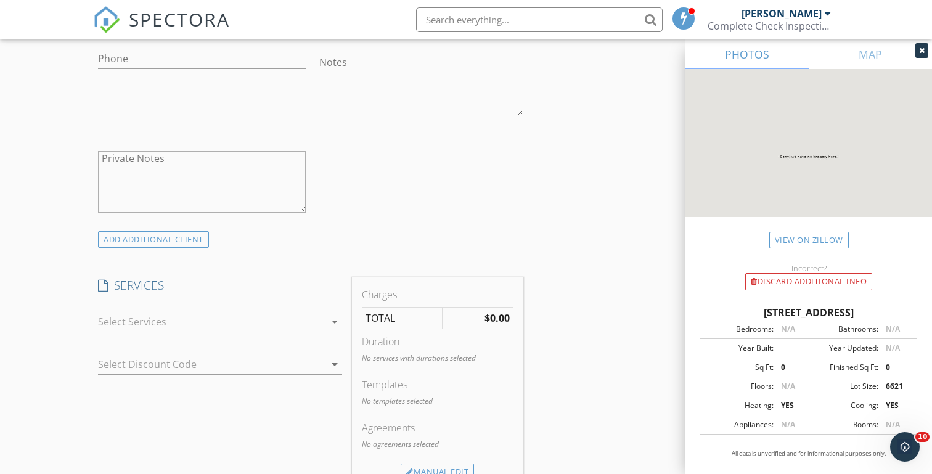
click at [133, 322] on div at bounding box center [211, 322] width 227 height 20
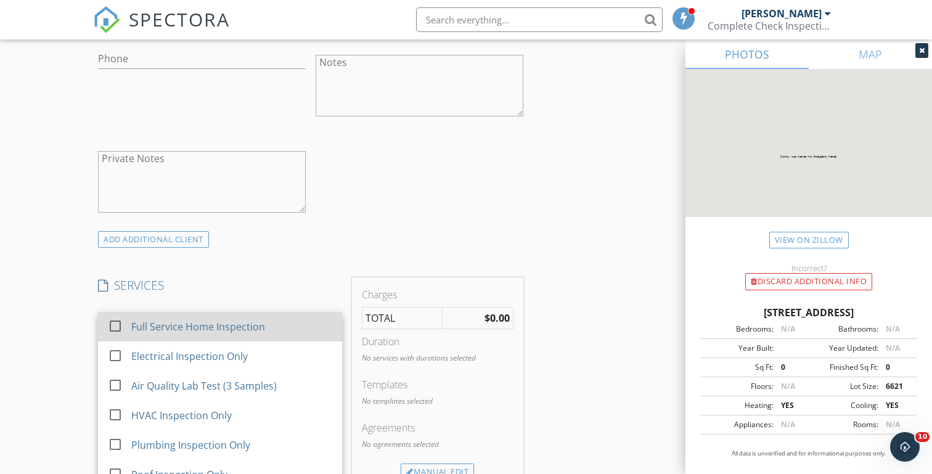
click at [157, 323] on div "Full Service Home Inspection" at bounding box center [199, 326] width 134 height 15
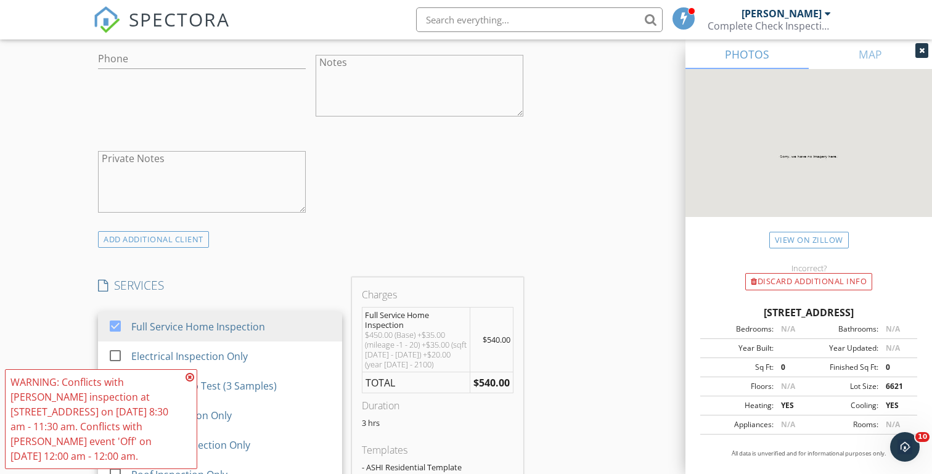
click at [70, 287] on div "New Inspection Click here to use the New Order Form INSPECTOR(S) check_box [PER…" at bounding box center [466, 404] width 932 height 2212
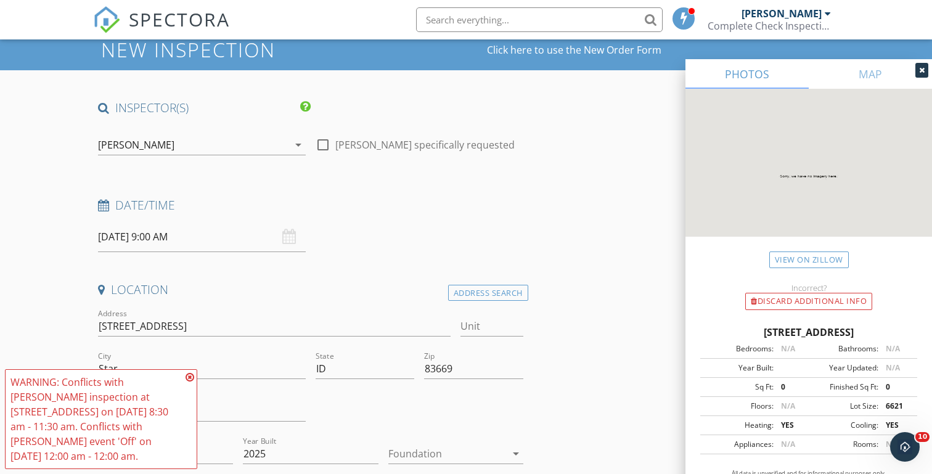
scroll to position [13, 0]
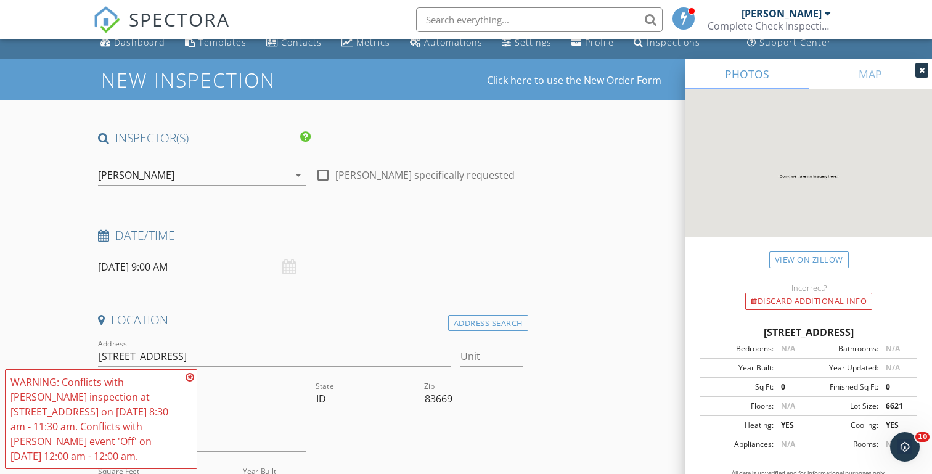
click at [144, 174] on div "[PERSON_NAME]" at bounding box center [136, 175] width 76 height 11
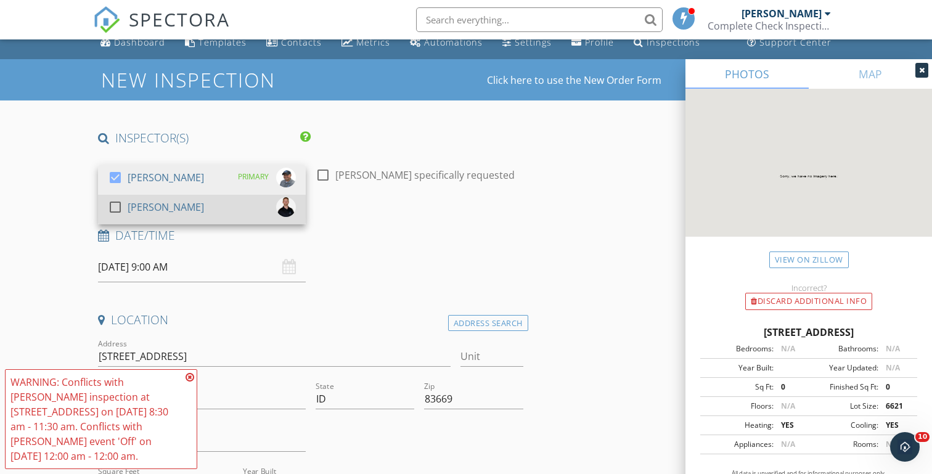
click at [152, 206] on div "[PERSON_NAME]" at bounding box center [166, 207] width 76 height 20
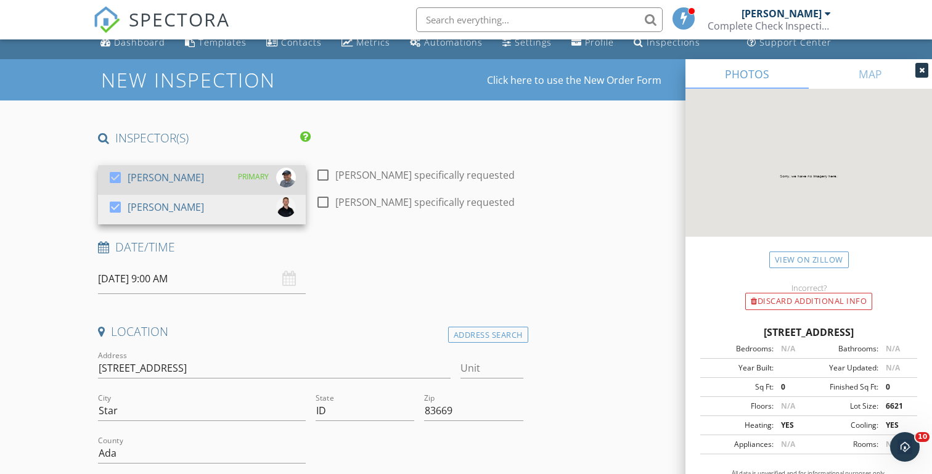
click at [139, 181] on div "[PERSON_NAME]" at bounding box center [166, 178] width 76 height 20
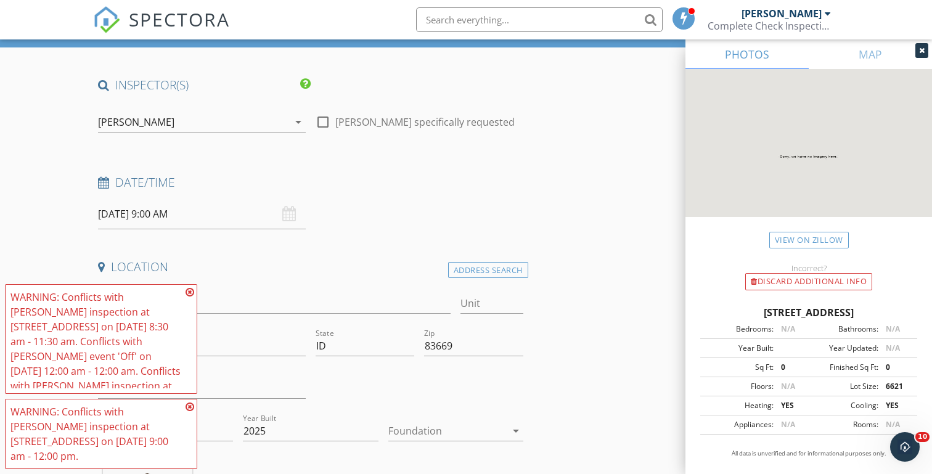
scroll to position [88, 0]
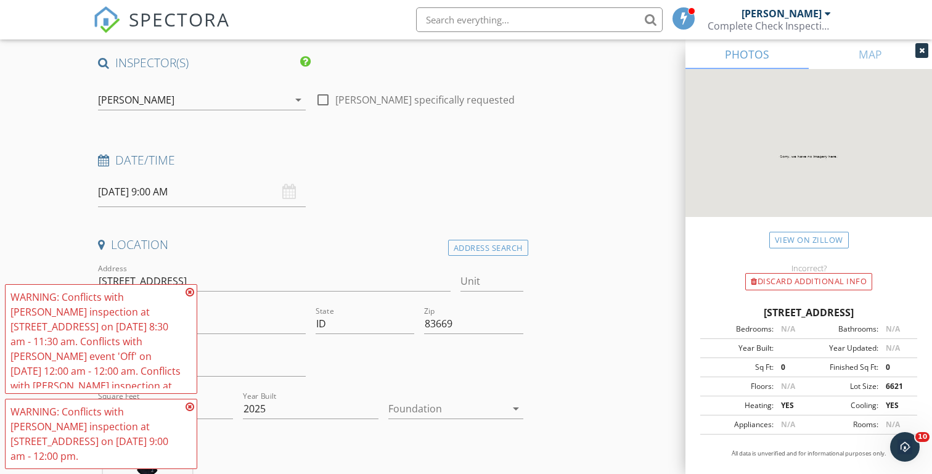
click at [189, 293] on icon at bounding box center [190, 292] width 9 height 10
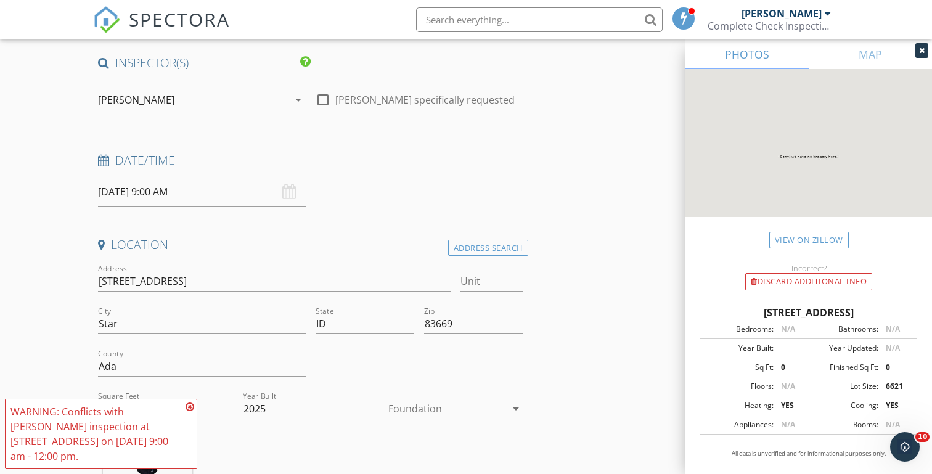
click at [189, 406] on icon at bounding box center [190, 407] width 9 height 10
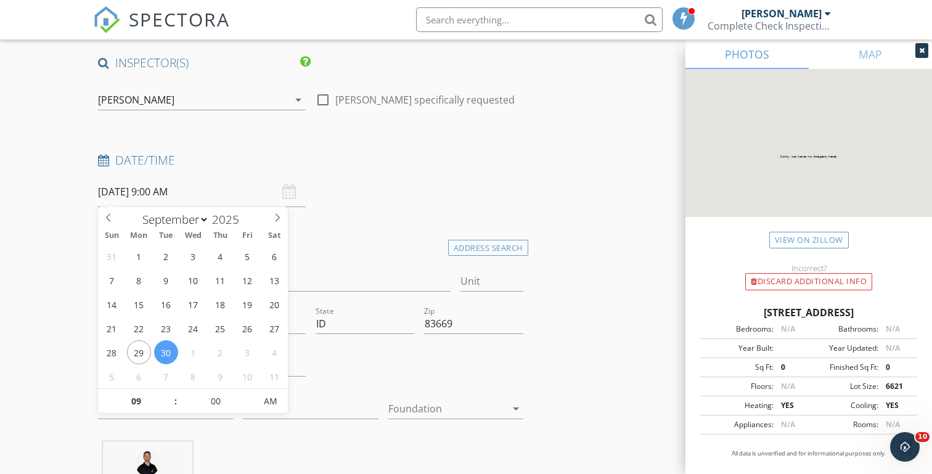
click at [161, 189] on input "[DATE] 9:00 AM" at bounding box center [202, 192] width 208 height 30
select select "9"
type input "[DATE] 9:00 AM"
type input "08"
type input "[DATE] 8:00 AM"
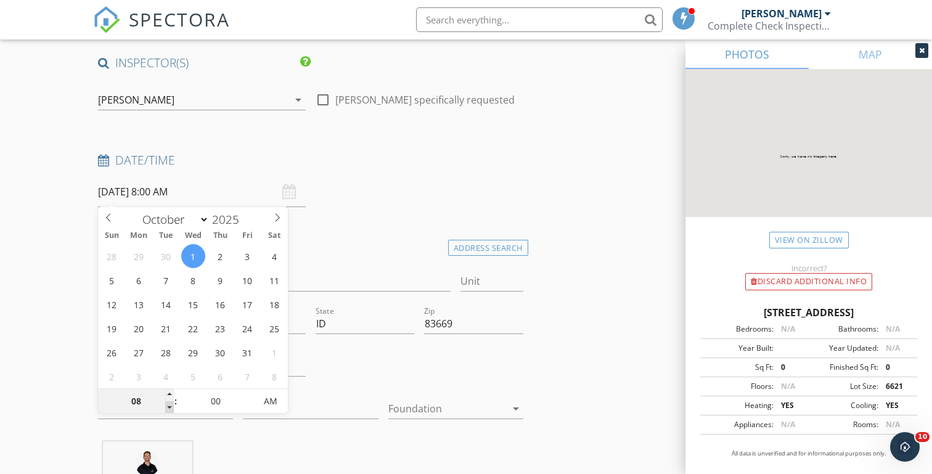
click at [167, 407] on span at bounding box center [169, 407] width 9 height 12
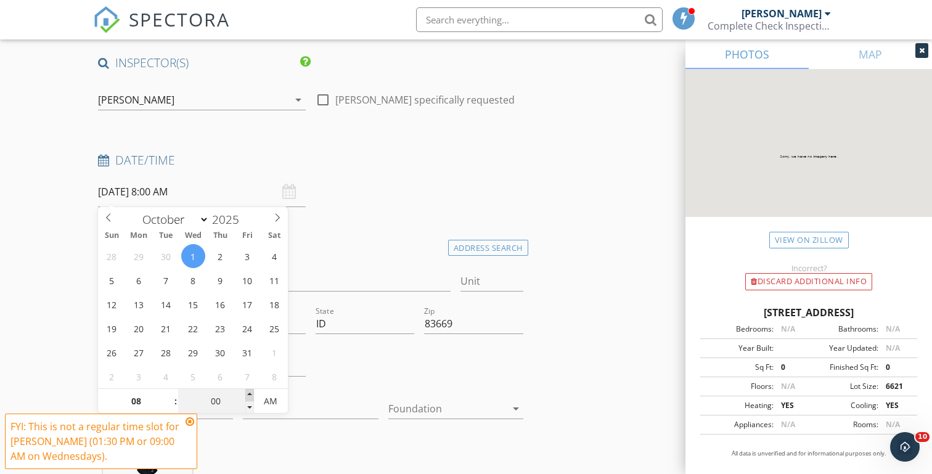
type input "05"
type input "[DATE] 8:05 AM"
click at [252, 393] on span at bounding box center [249, 395] width 9 height 12
type input "10"
type input "[DATE] 8:10 AM"
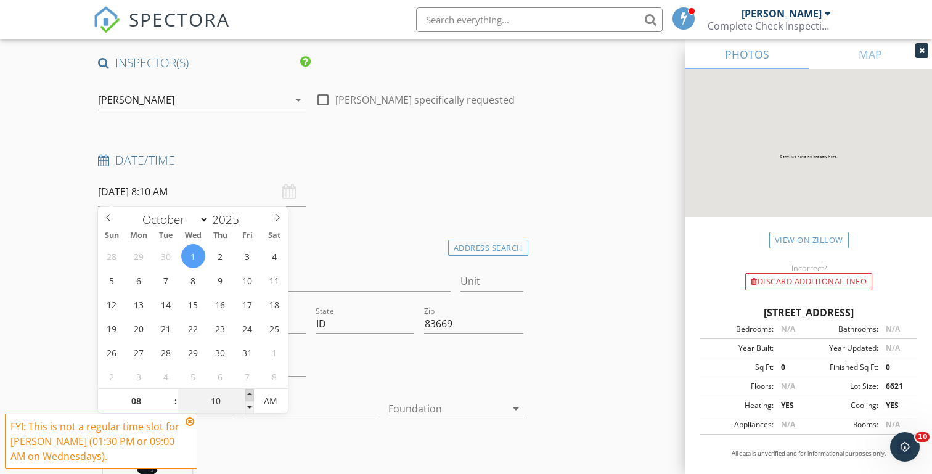
click at [252, 393] on span at bounding box center [249, 395] width 9 height 12
type input "15"
type input "[DATE] 8:15 AM"
click at [252, 393] on span at bounding box center [249, 395] width 9 height 12
type input "20"
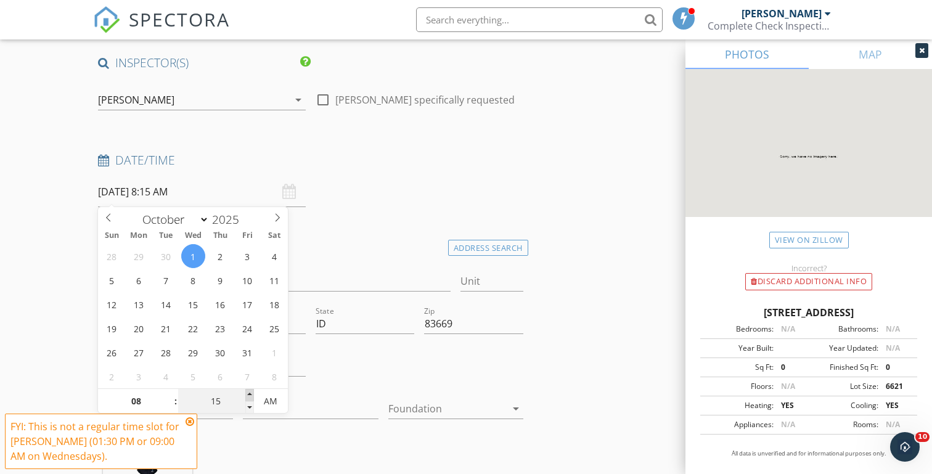
type input "[DATE] 8:20 AM"
click at [252, 393] on span at bounding box center [249, 395] width 9 height 12
type input "25"
type input "[DATE] 8:25 AM"
click at [252, 393] on span at bounding box center [249, 395] width 9 height 12
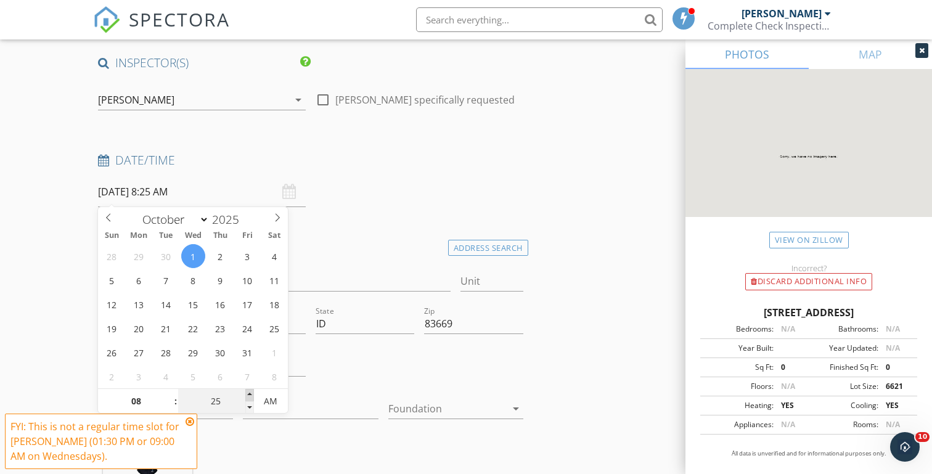
type input "30"
type input "[DATE] 8:30 AM"
click at [252, 393] on span at bounding box center [249, 395] width 9 height 12
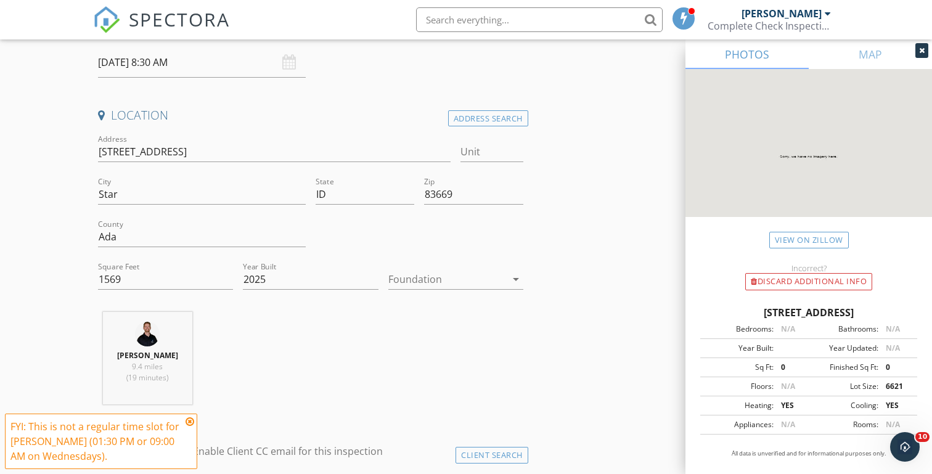
scroll to position [263, 0]
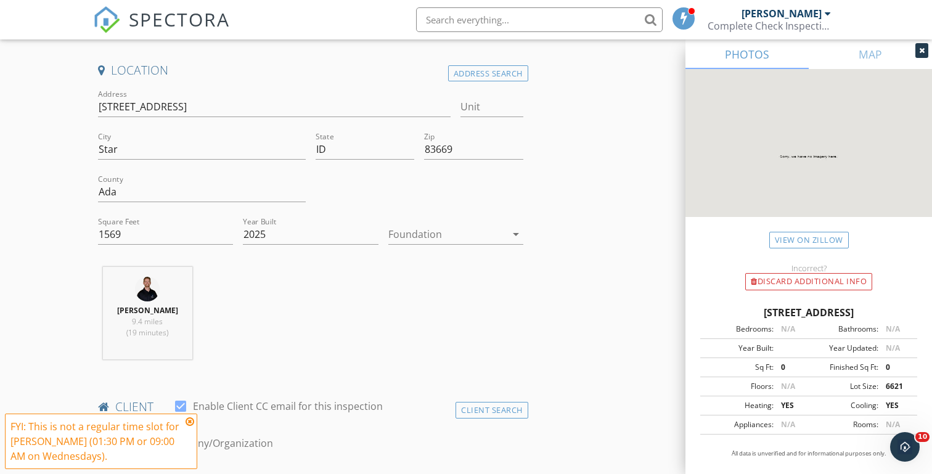
click at [191, 421] on icon at bounding box center [190, 422] width 9 height 10
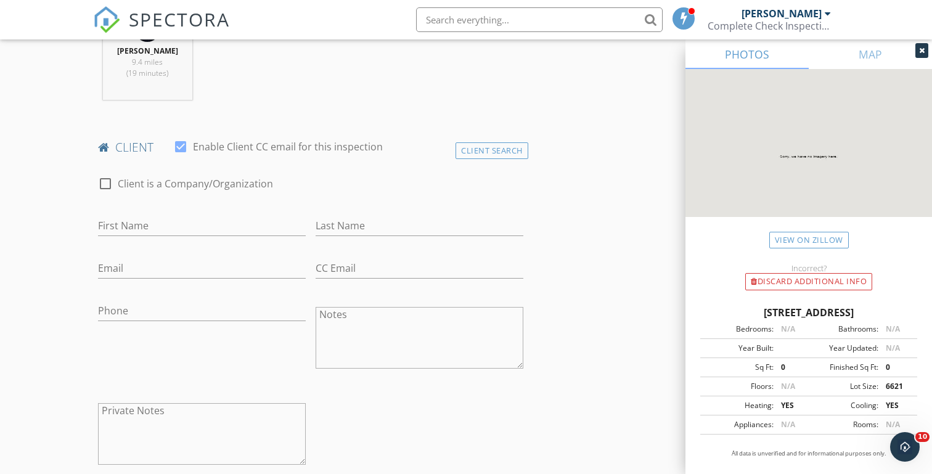
scroll to position [545, 0]
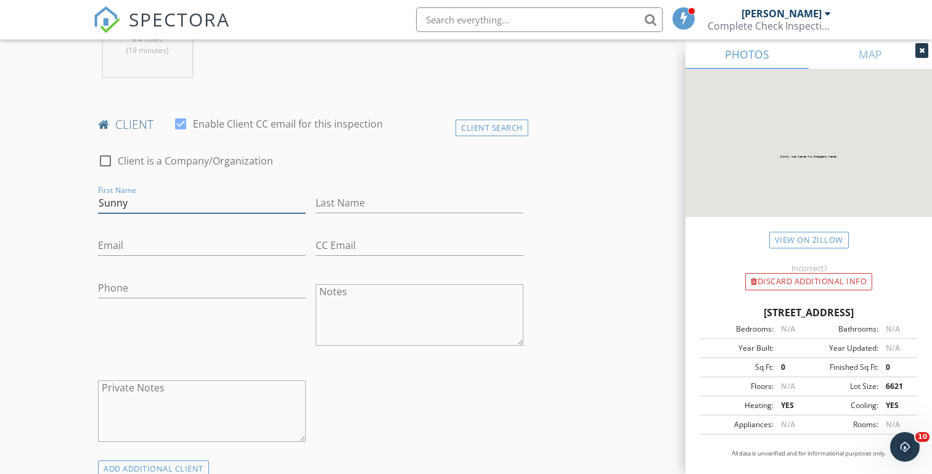
type input "Sunny"
type input "[PHONE_NUMBER]"
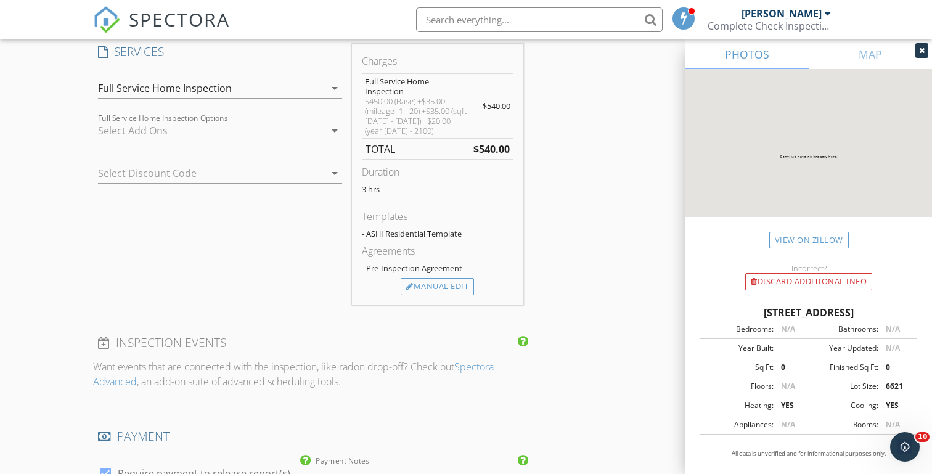
scroll to position [1013, 0]
click at [430, 287] on div "Manual Edit" at bounding box center [437, 284] width 73 height 17
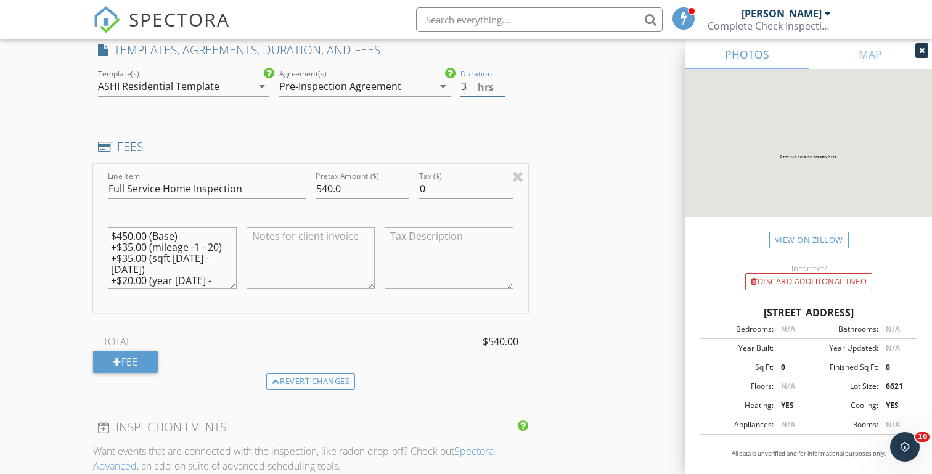
click at [470, 86] on input "3" at bounding box center [483, 86] width 44 height 20
type input "2.5"
click at [331, 184] on input "540.0" at bounding box center [363, 189] width 94 height 20
type input "545.0"
click at [132, 245] on textarea "$450.00 (Base) +$35.00 (mileage -1 - 20) +$35.00 (sqft [DATE] - [DATE]) +$20.00…" at bounding box center [172, 258] width 129 height 62
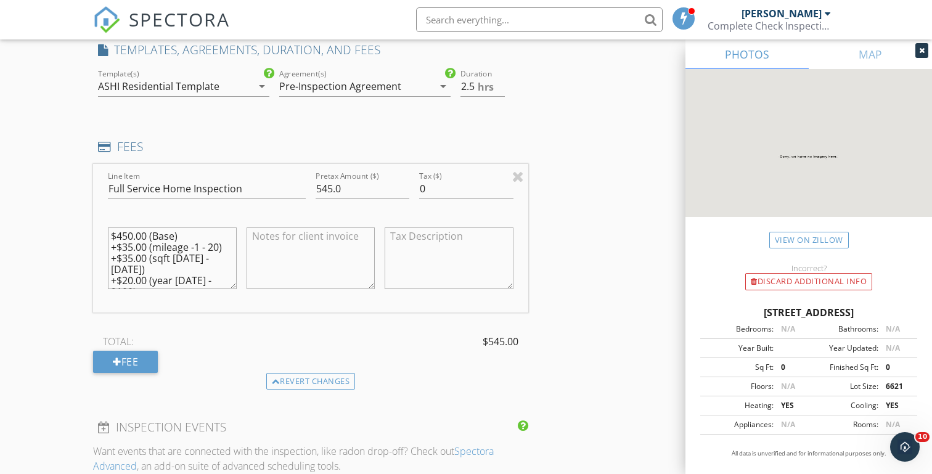
click at [131, 232] on textarea "$450.00 (Base) +$35.00 (mileage -1 - 20) +$35.00 (sqft [DATE] - [DATE]) +$20.00…" at bounding box center [172, 258] width 129 height 62
type textarea "$455.00 (Base) +$35.00 (mileage -1 - 20) +$35.00 (sqft [DATE] - [DATE]) +$20.00…"
click at [77, 226] on div "New Inspection Click here to use the New Order Form INSPECTOR(S) check_box_outl…" at bounding box center [466, 210] width 932 height 2302
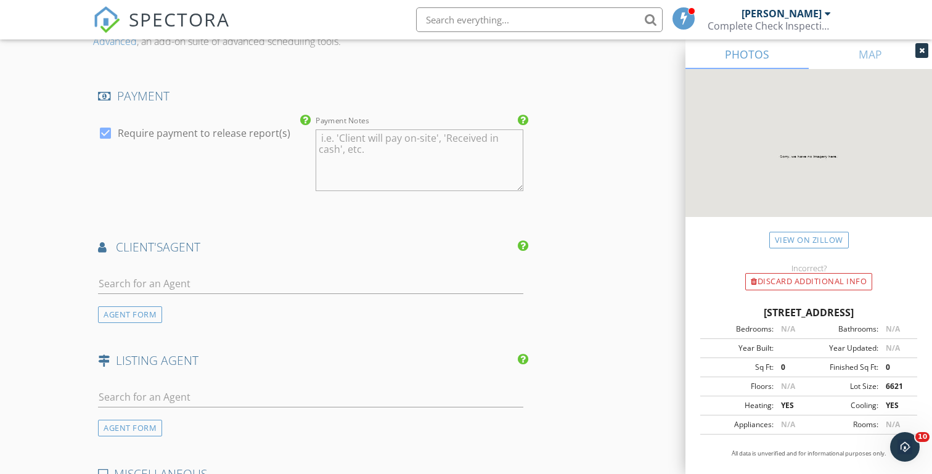
scroll to position [1520, 0]
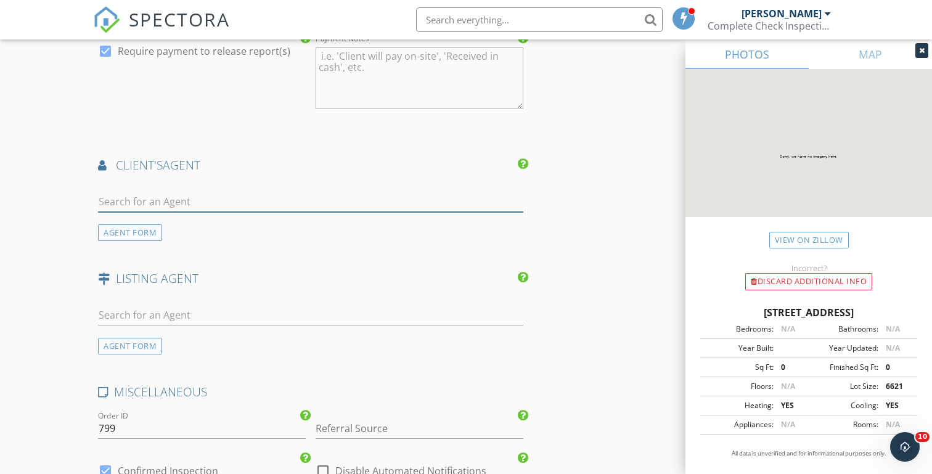
click at [115, 196] on input "text" at bounding box center [310, 202] width 425 height 20
type input "[PERSON_NAME]"
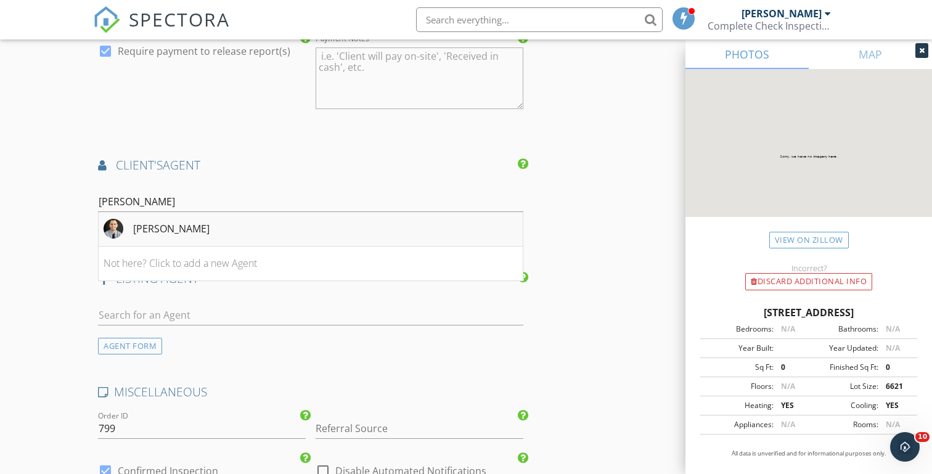
click at [166, 225] on div "[PERSON_NAME]" at bounding box center [171, 228] width 76 height 15
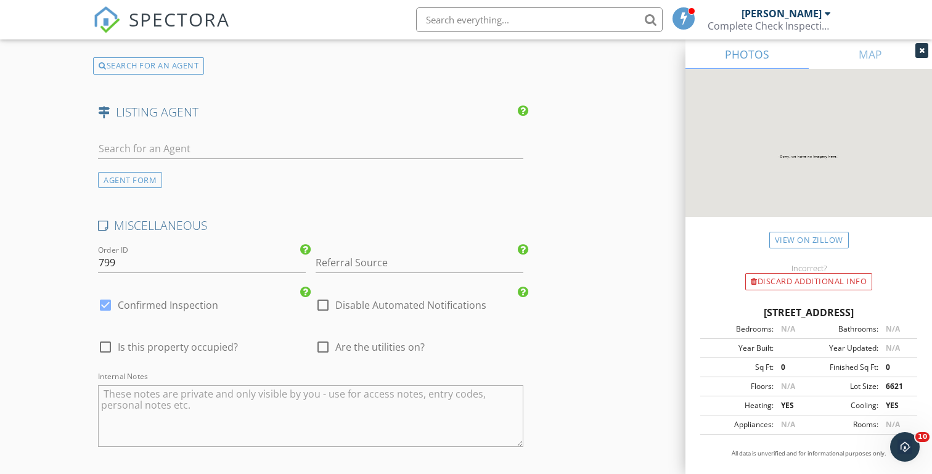
scroll to position [2051, 0]
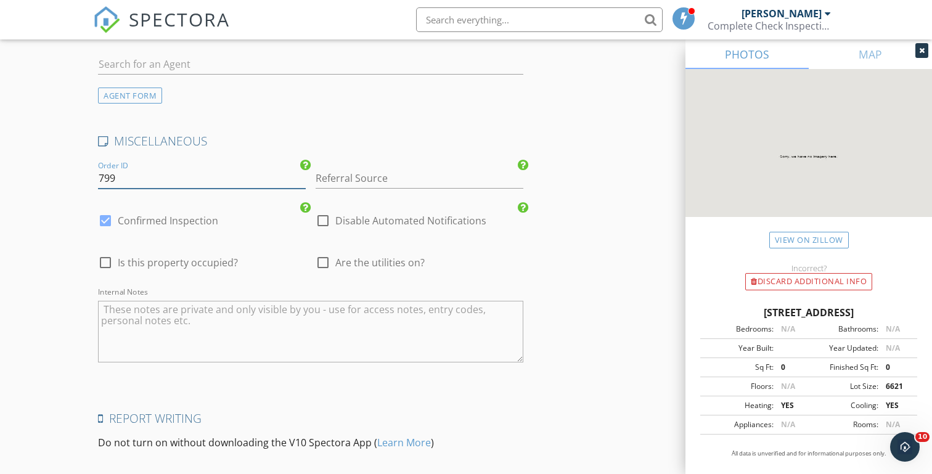
click at [124, 175] on input "799" at bounding box center [202, 178] width 208 height 20
type input "7"
click at [322, 257] on div at bounding box center [323, 262] width 21 height 21
checkbox input "true"
click at [335, 168] on input "Referral Source" at bounding box center [420, 178] width 208 height 20
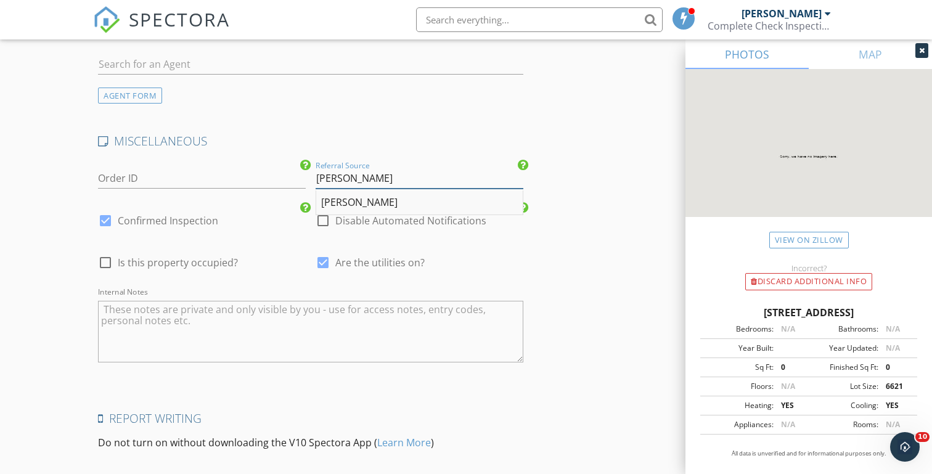
type input "[PERSON_NAME]"
click at [336, 194] on div "[PERSON_NAME]" at bounding box center [419, 203] width 207 height 25
click at [153, 308] on textarea "Internal Notes" at bounding box center [310, 332] width 425 height 62
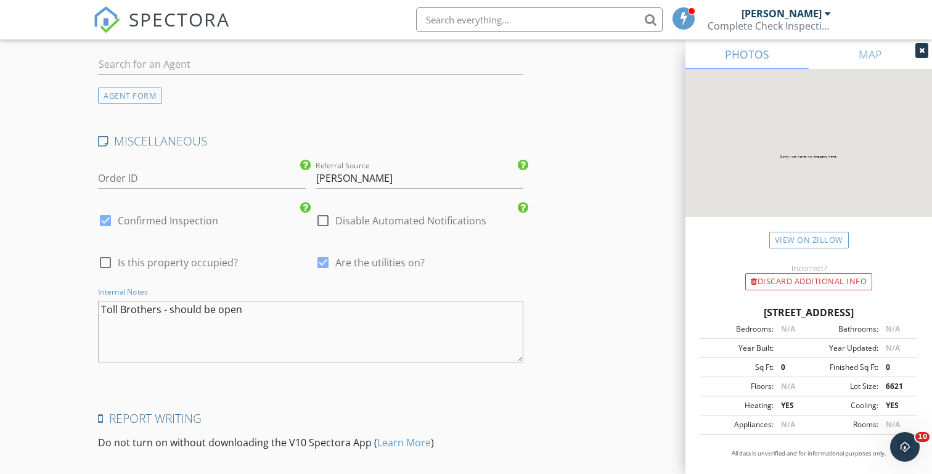
type textarea "Toll Brothers - should be open"
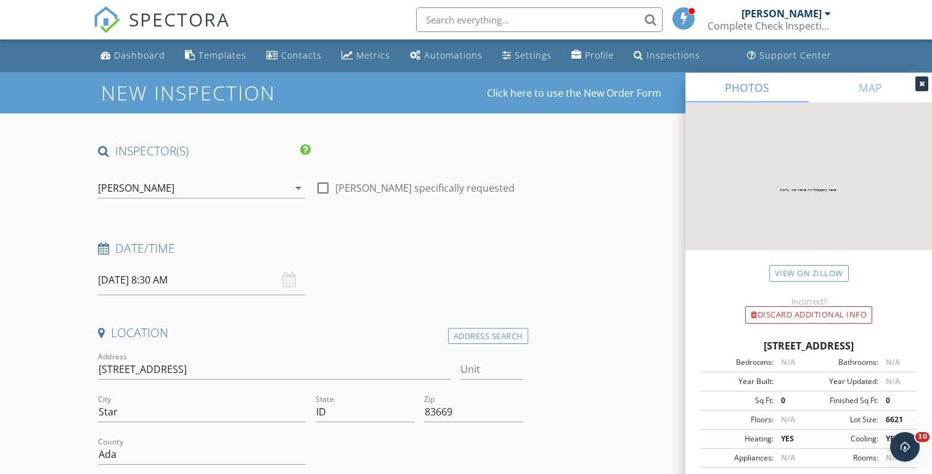
scroll to position [0, 0]
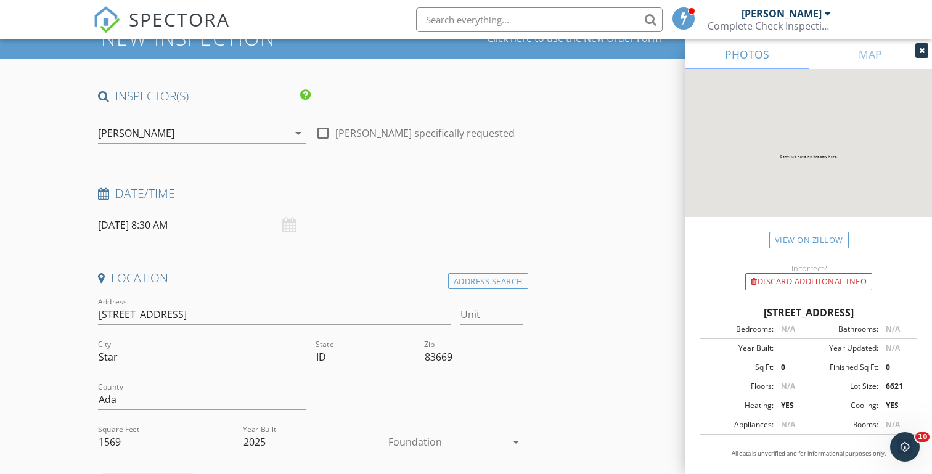
scroll to position [34, 0]
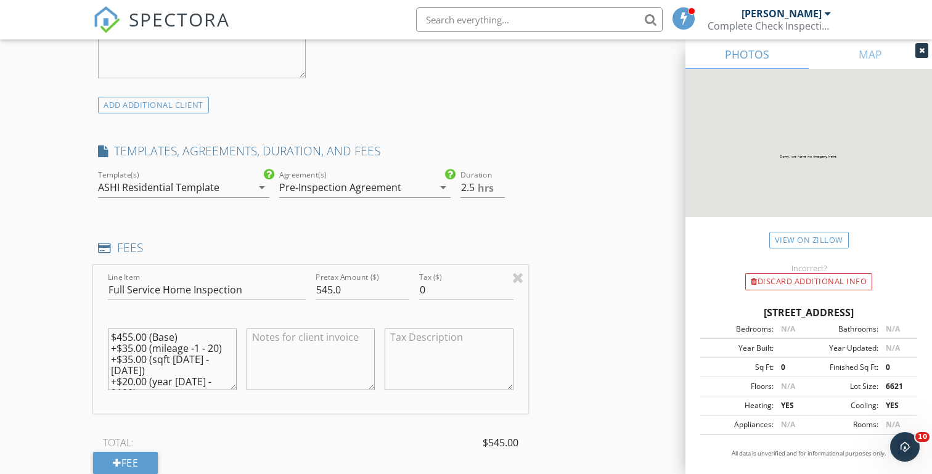
scroll to position [983, 0]
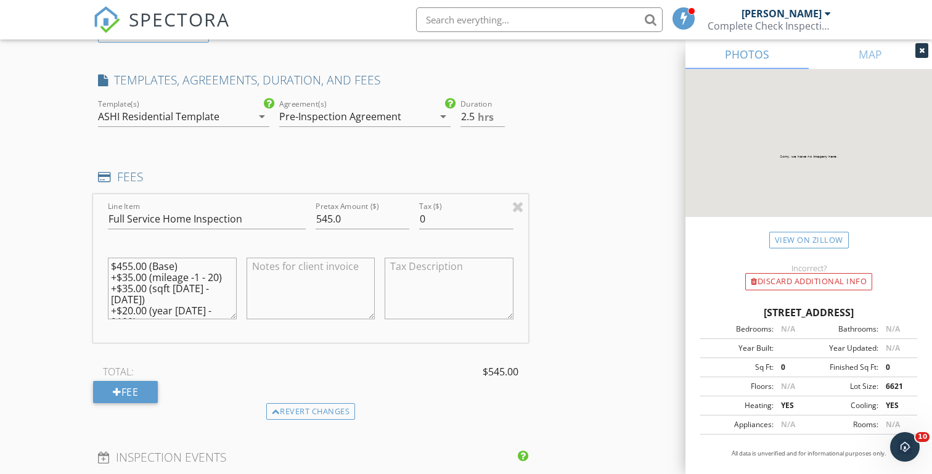
click at [57, 191] on div "New Inspection Click here to use the New Order Form INSPECTOR(S) check_box_outl…" at bounding box center [466, 380] width 932 height 2583
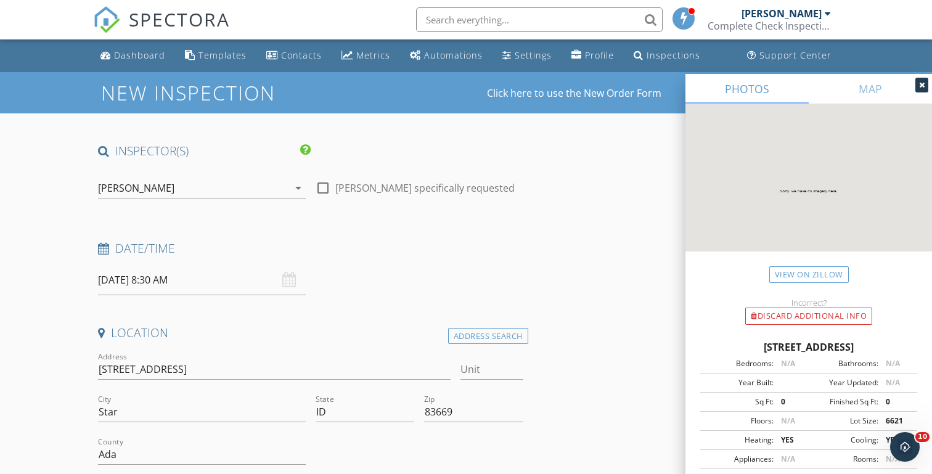
scroll to position [0, 0]
